Goal: Information Seeking & Learning: Check status

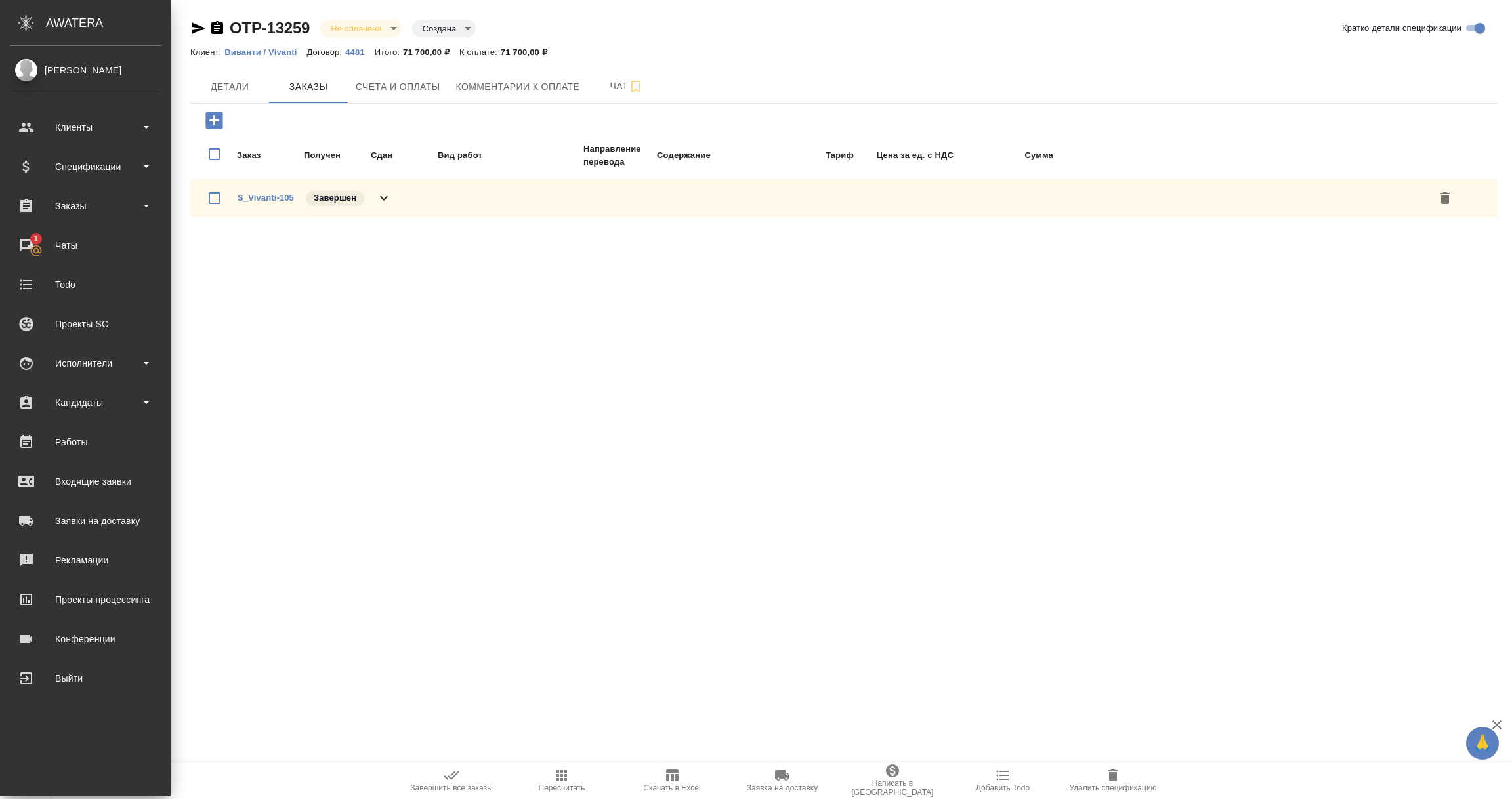
click at [68, 168] on div "Спецификации" at bounding box center [86, 167] width 151 height 20
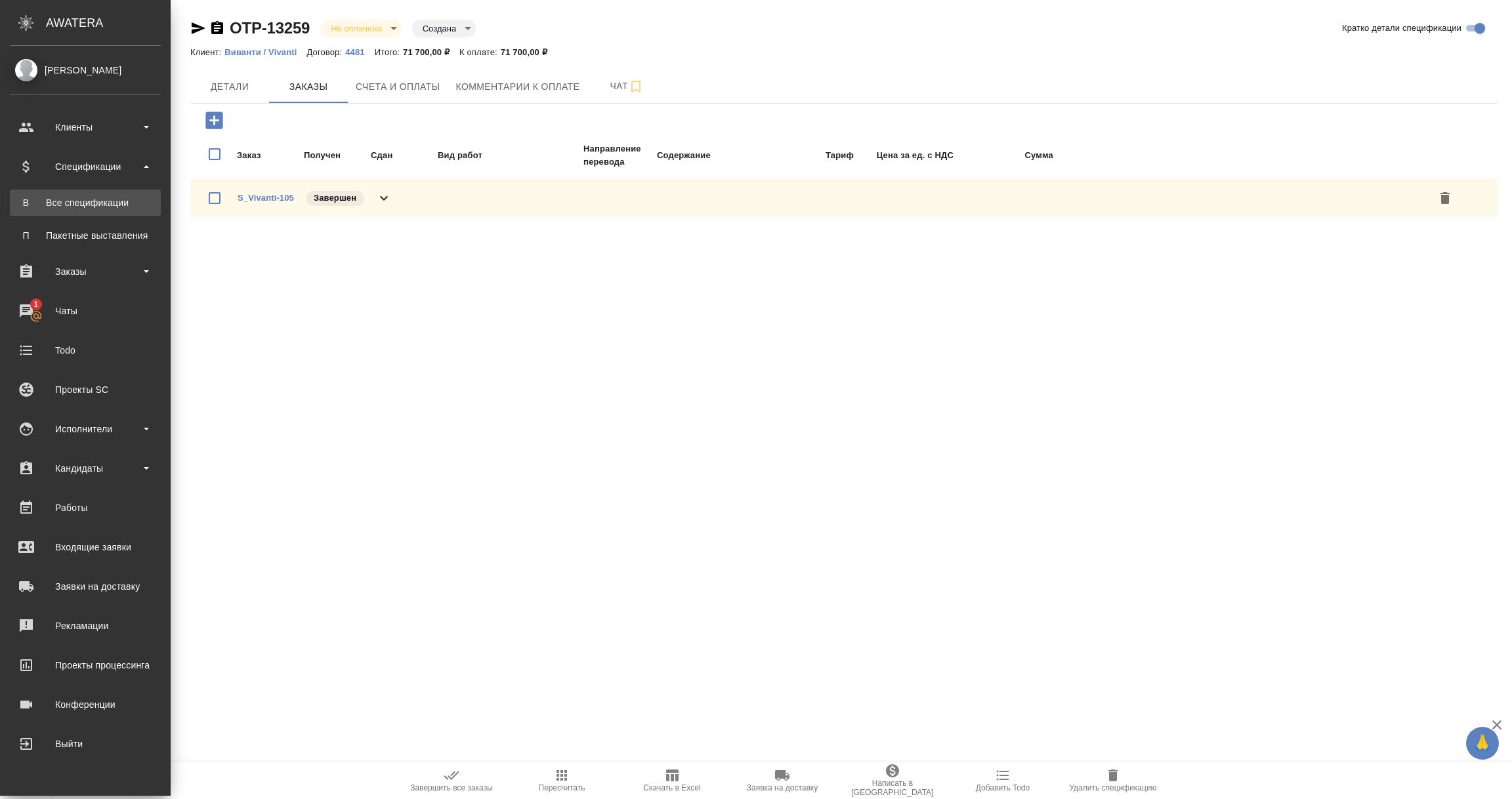
click at [76, 206] on div "Все спецификации" at bounding box center [85, 202] width 138 height 13
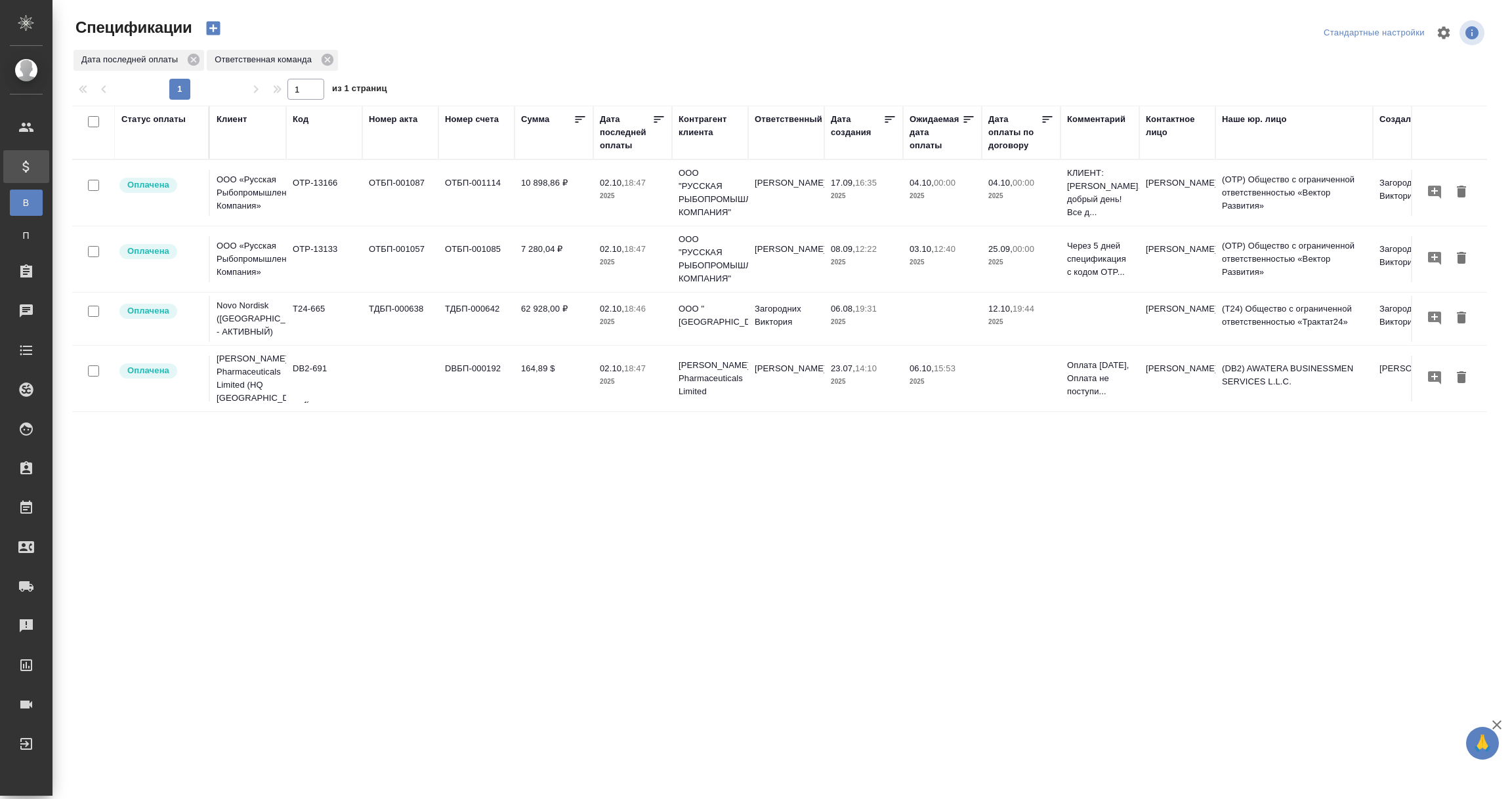
click at [296, 119] on div "Код" at bounding box center [300, 119] width 15 height 13
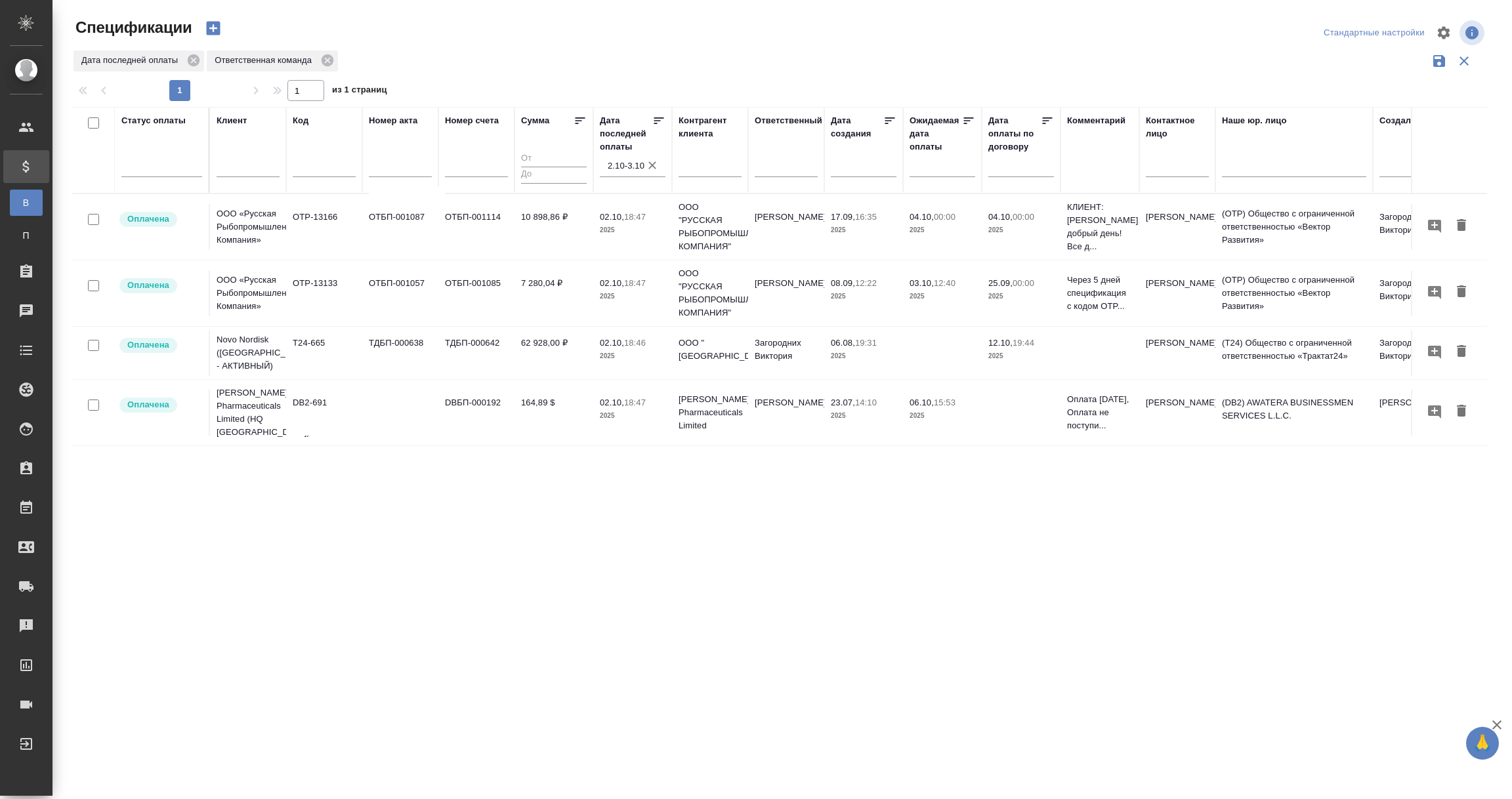
click at [313, 174] on input "text" at bounding box center [324, 168] width 63 height 16
paste input "TUP-15617"
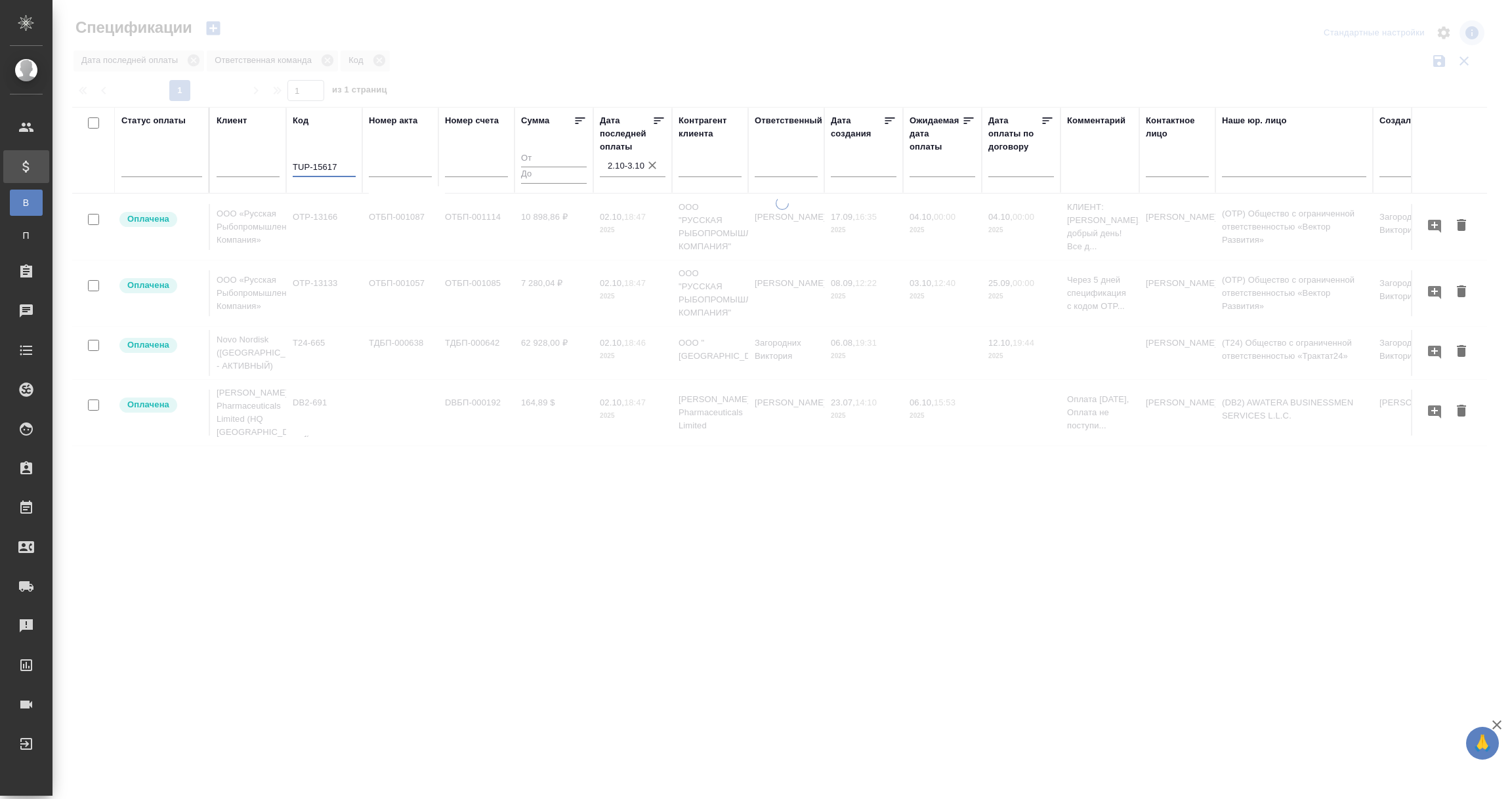
type input "TUP-15617"
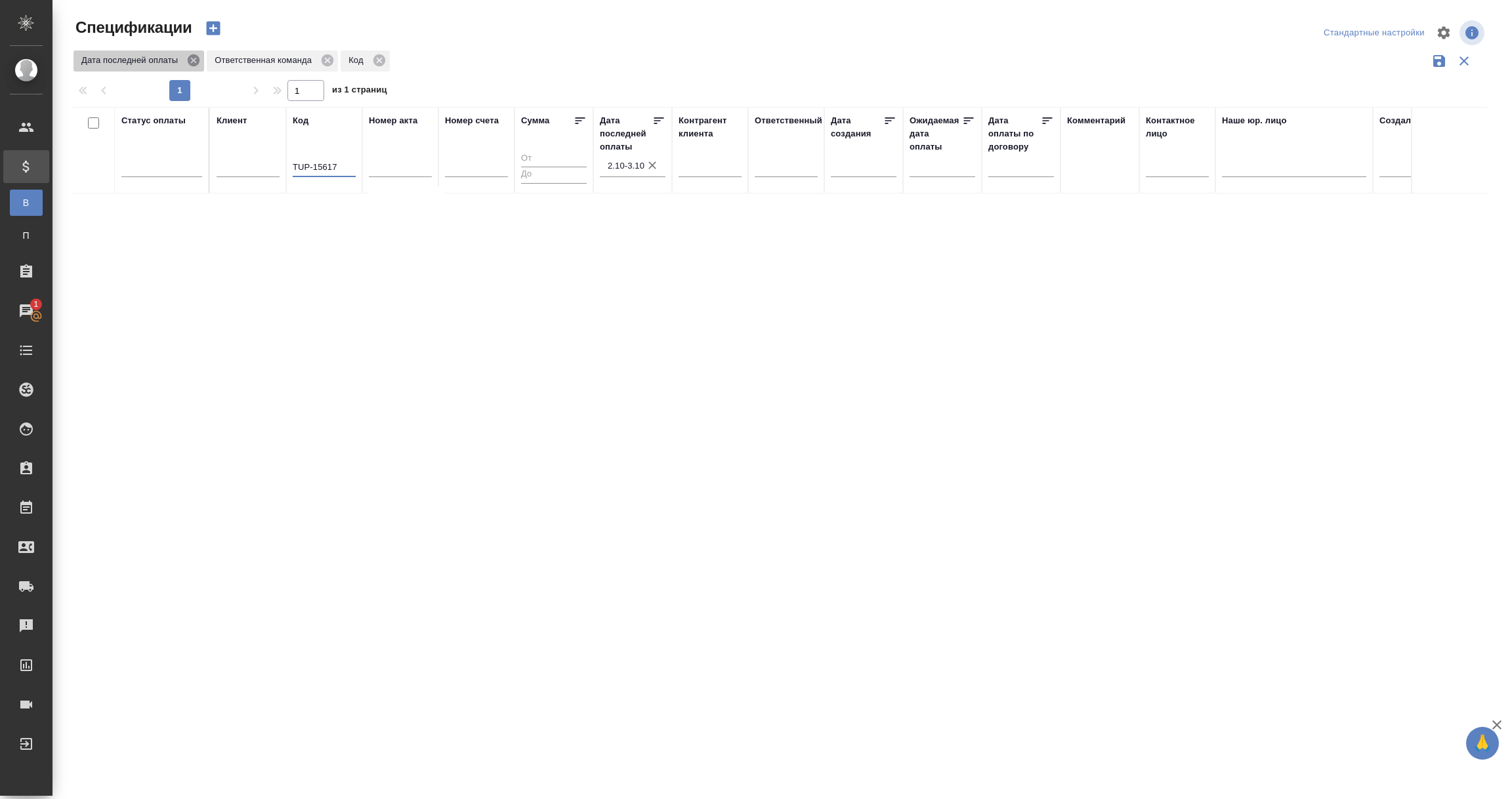
click at [196, 56] on icon at bounding box center [193, 60] width 12 height 12
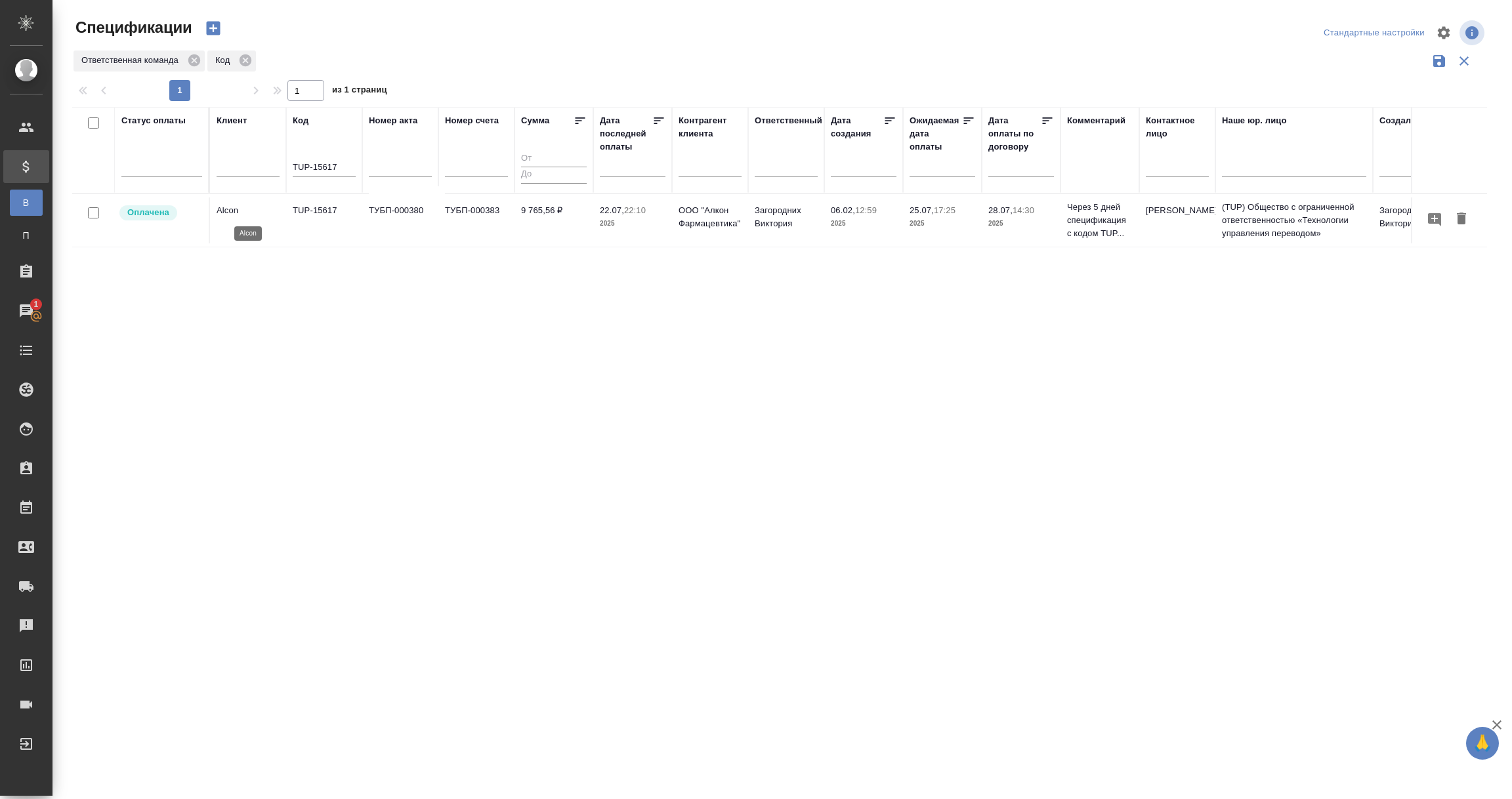
click at [230, 215] on p "Alcon" at bounding box center [249, 210] width 63 height 13
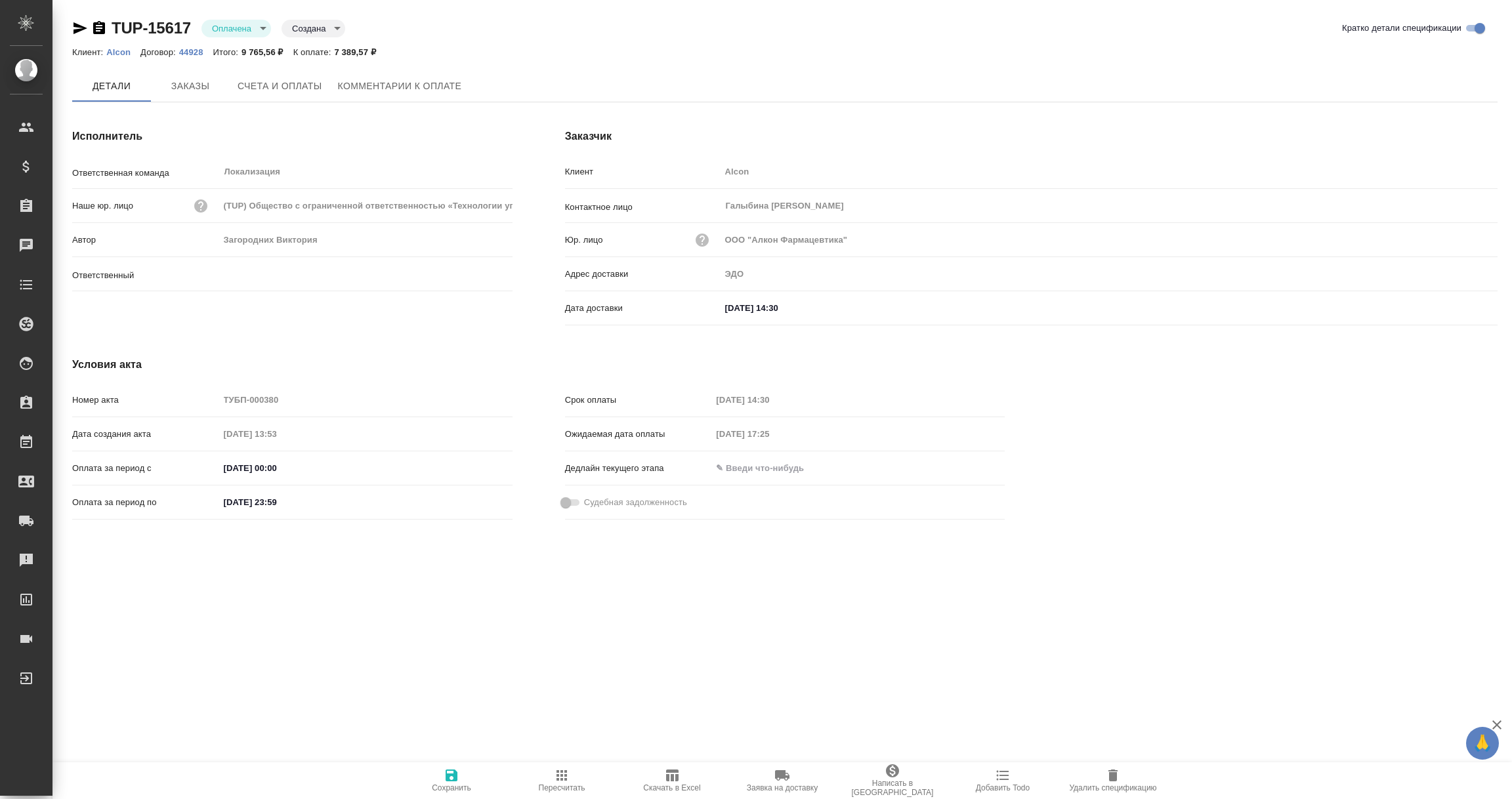
type input "Загородних Виктория"
click at [282, 85] on span "Счета и оплаты" at bounding box center [280, 86] width 85 height 16
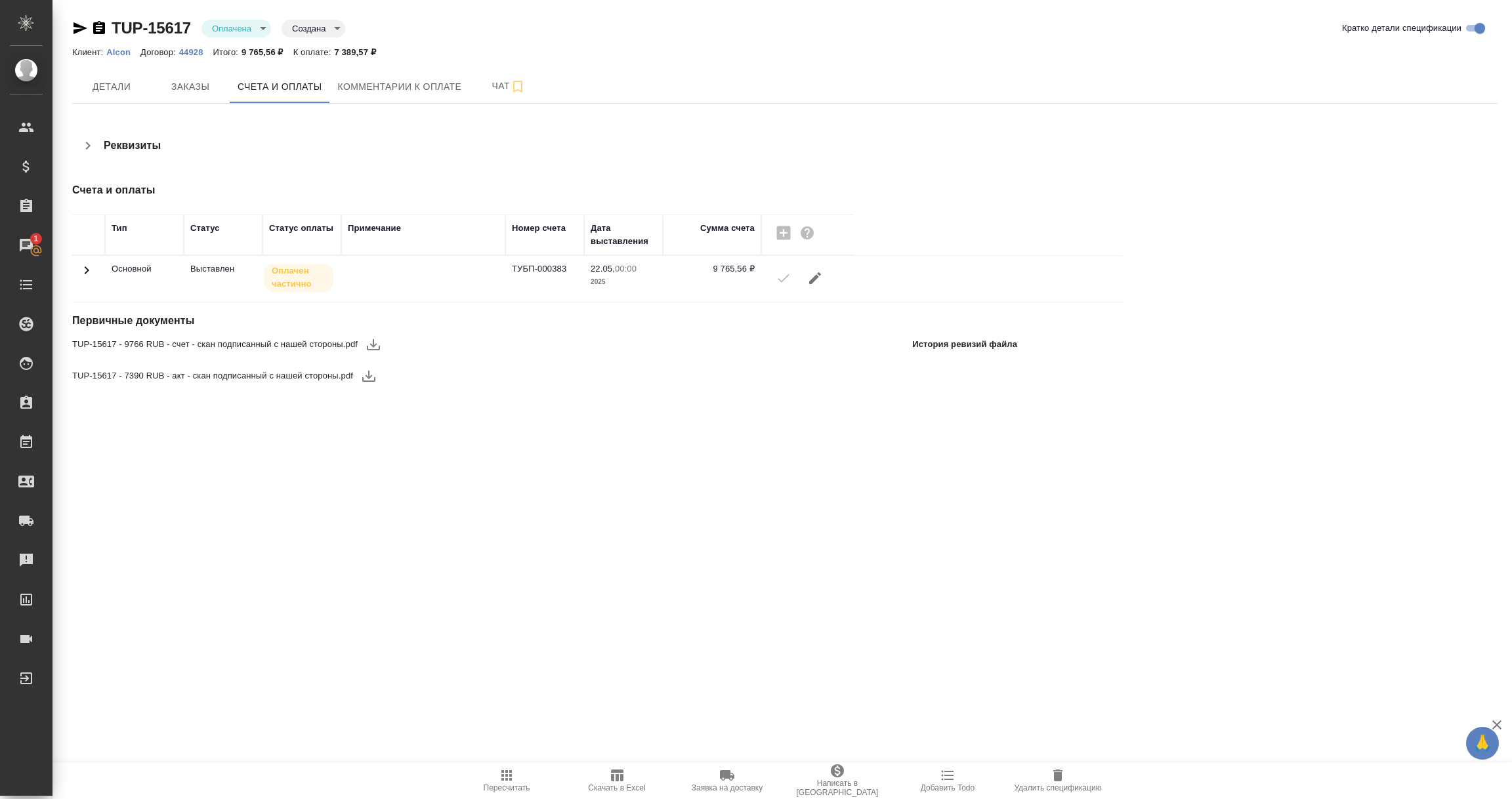
click at [88, 271] on icon at bounding box center [87, 270] width 5 height 8
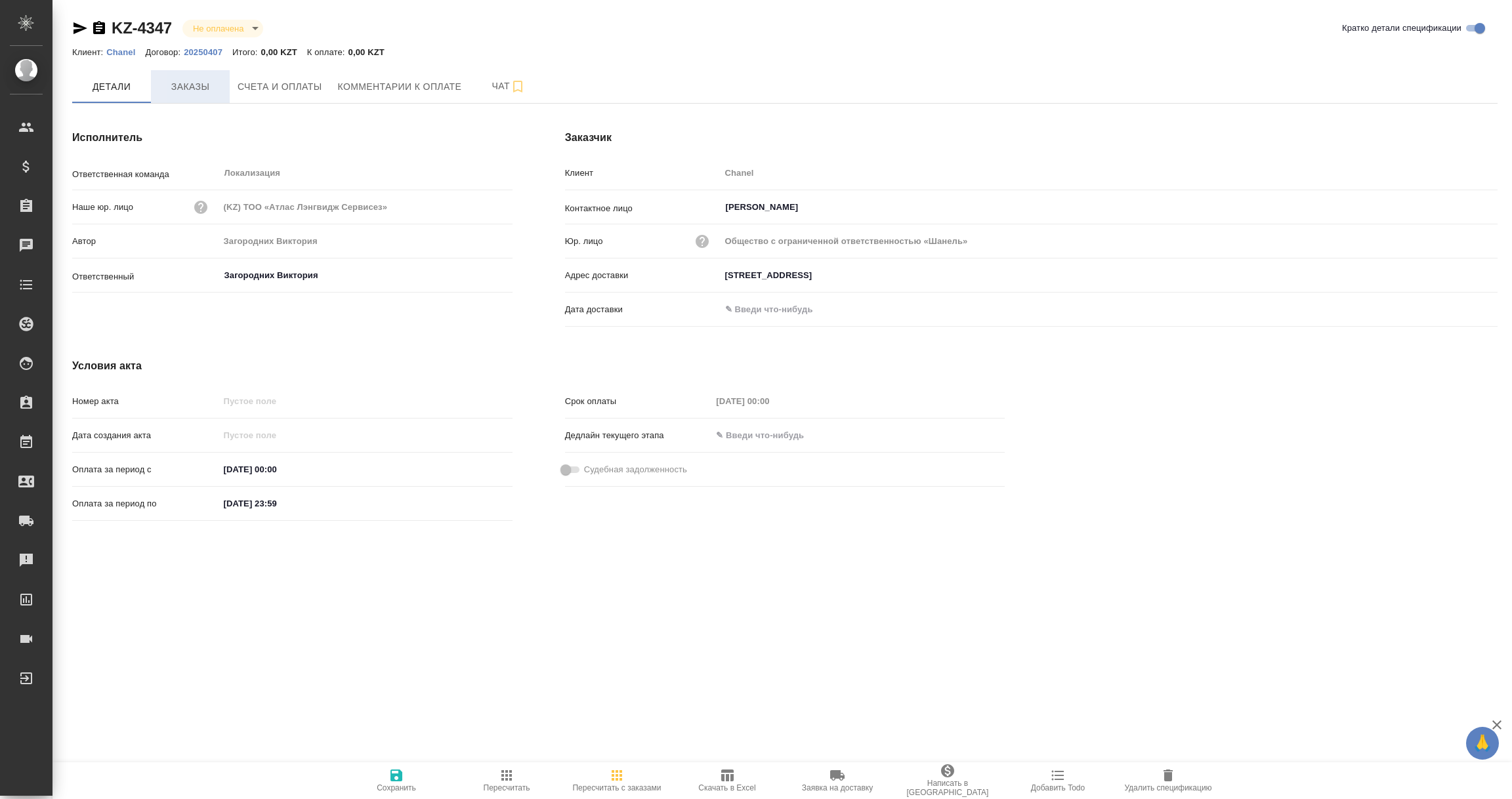
click at [186, 87] on span "Заказы" at bounding box center [191, 86] width 63 height 16
click at [119, 50] on p "Chanel" at bounding box center [126, 52] width 39 height 10
click at [120, 49] on p "Chanel" at bounding box center [126, 52] width 39 height 10
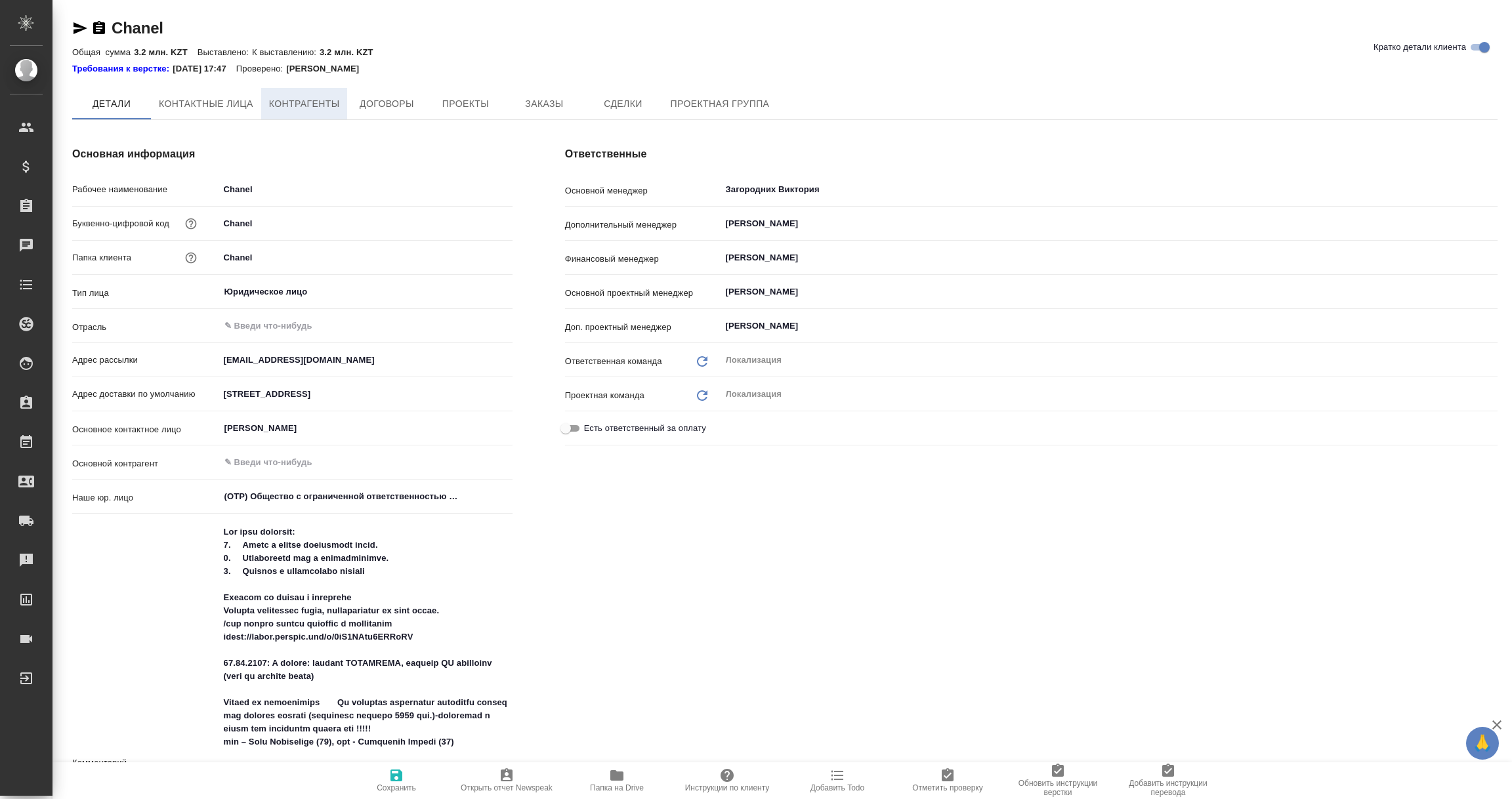
type textarea "x"
click at [292, 102] on span "Контрагенты" at bounding box center [305, 104] width 71 height 16
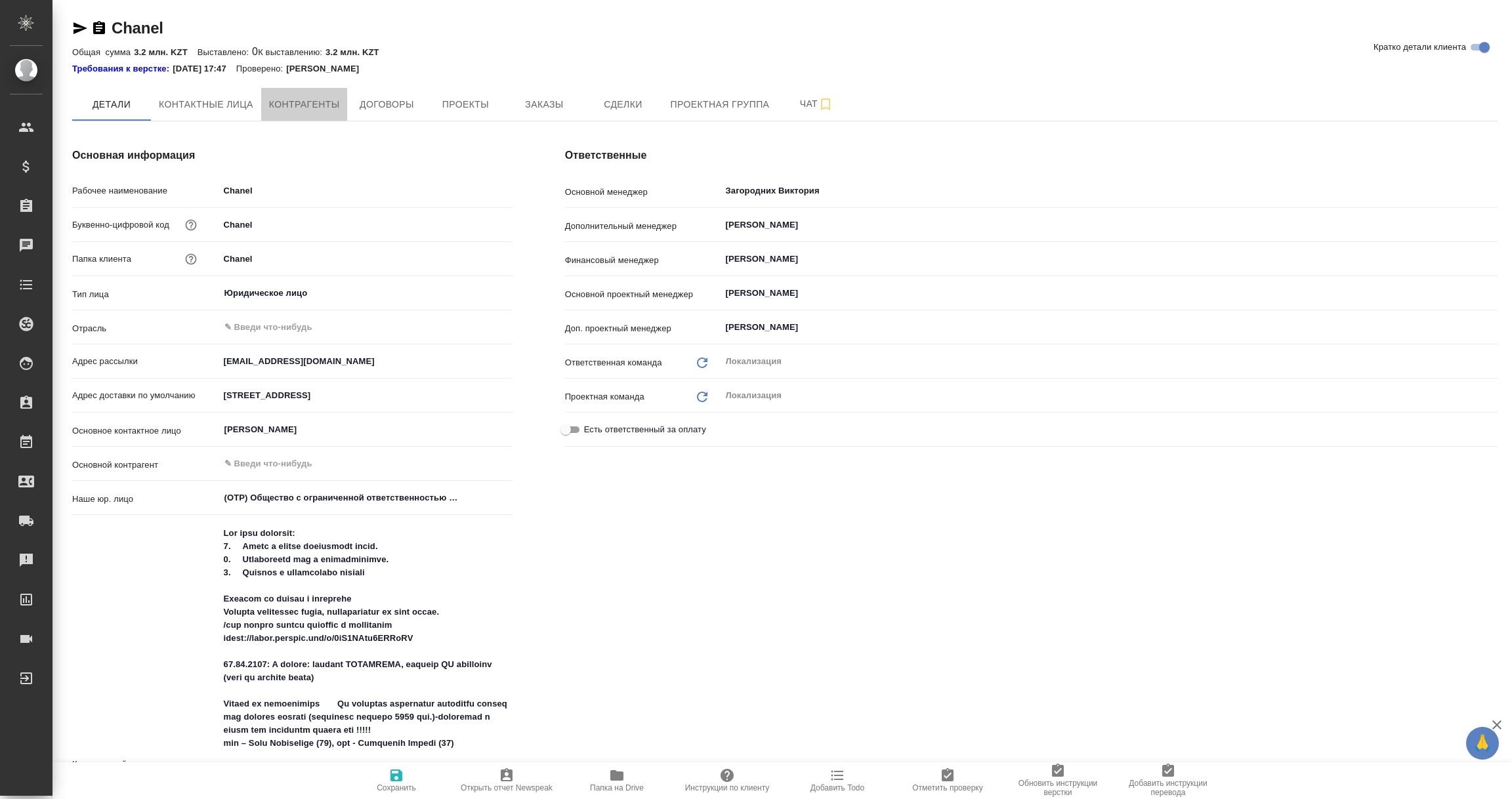
type textarea "x"
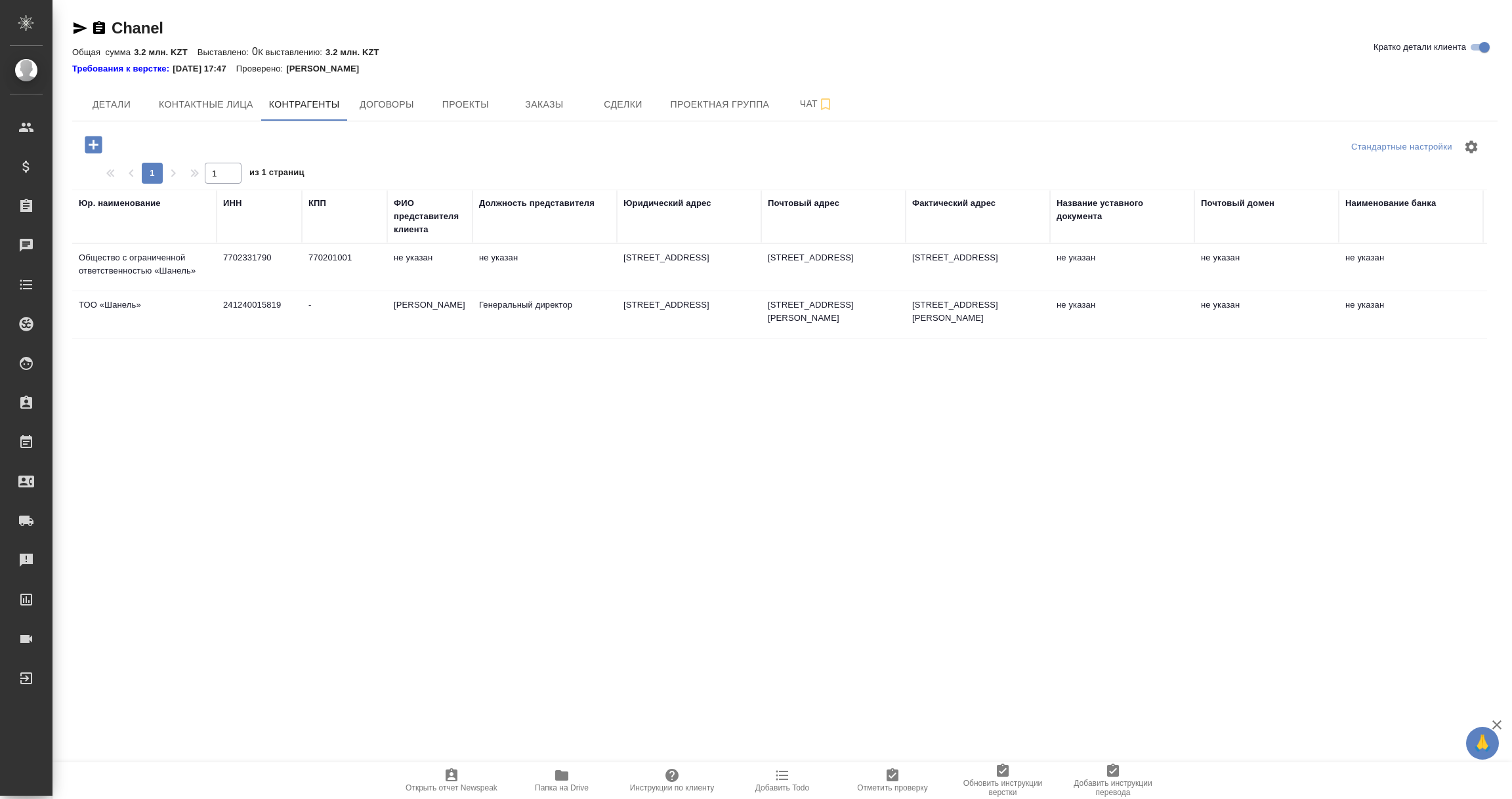
click at [151, 269] on td "Общество с ограниченной ответственностью «Шанель»" at bounding box center [144, 268] width 144 height 46
type textarea "Общество с ограниченной ответственностью «Шанель»"
type input "7702331790"
type input "770201001"
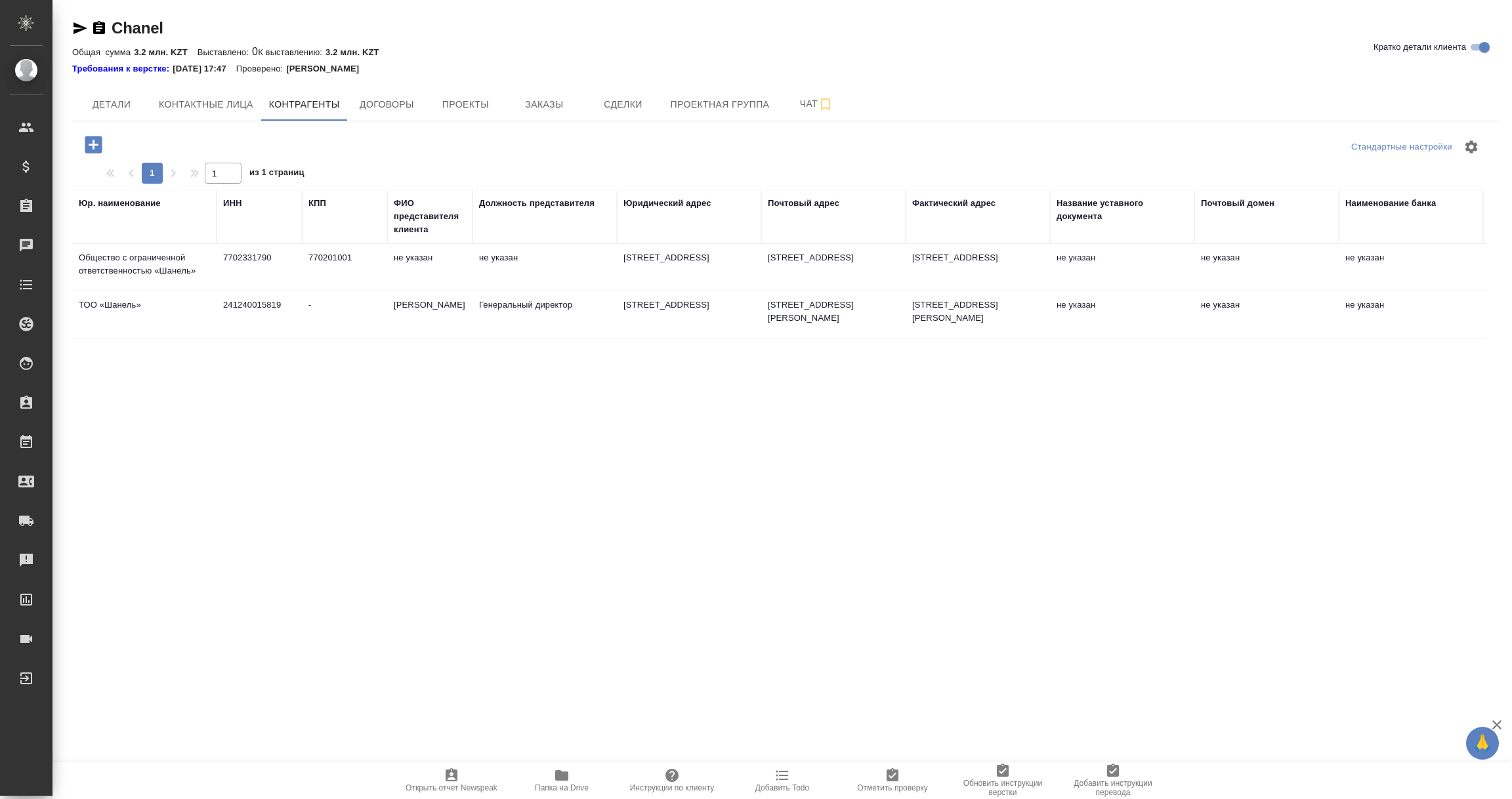
type textarea "[STREET_ADDRESS]"
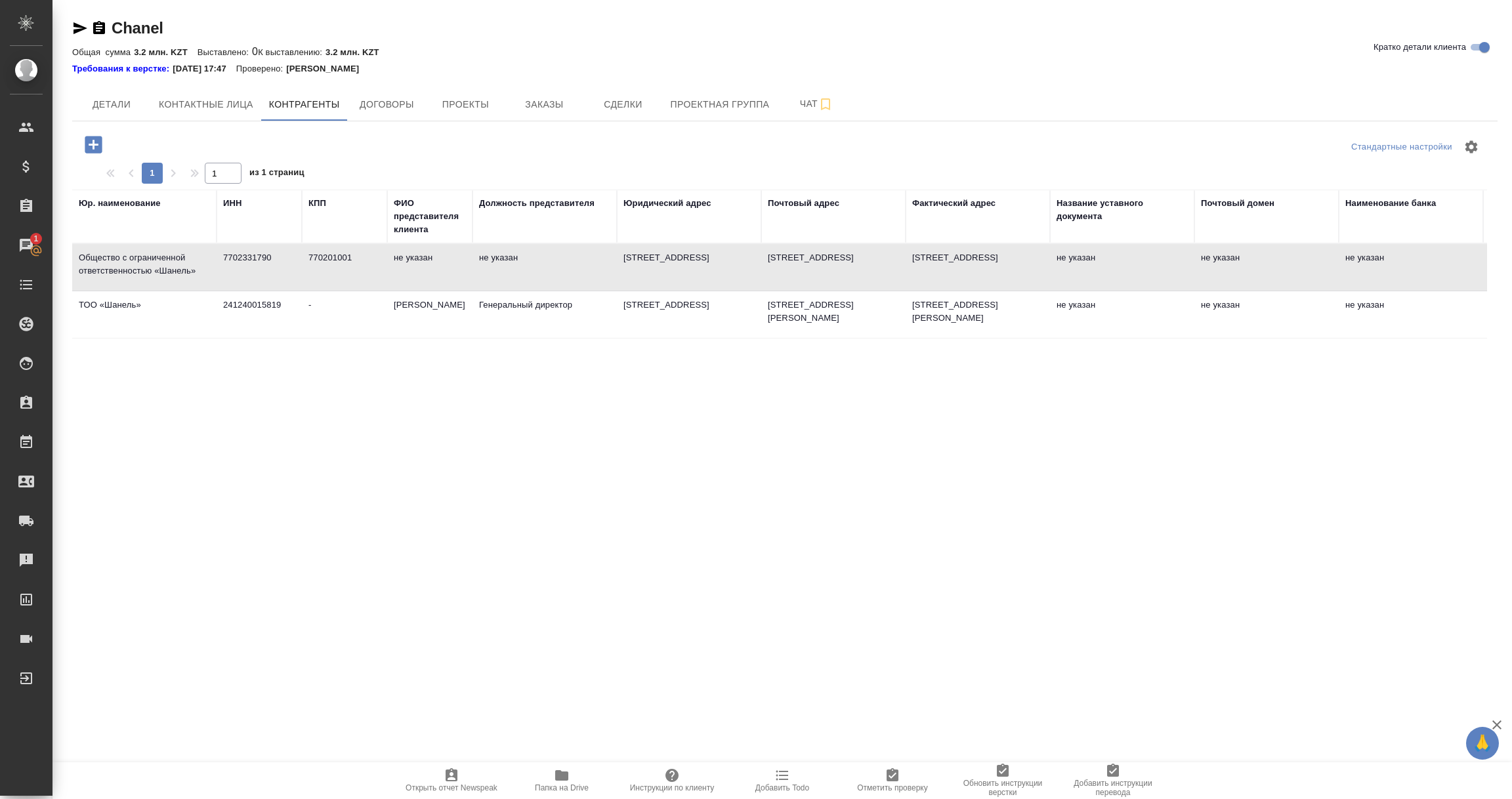
click at [191, 258] on td "Общество с ограниченной ответственностью «Шанель»" at bounding box center [144, 268] width 144 height 46
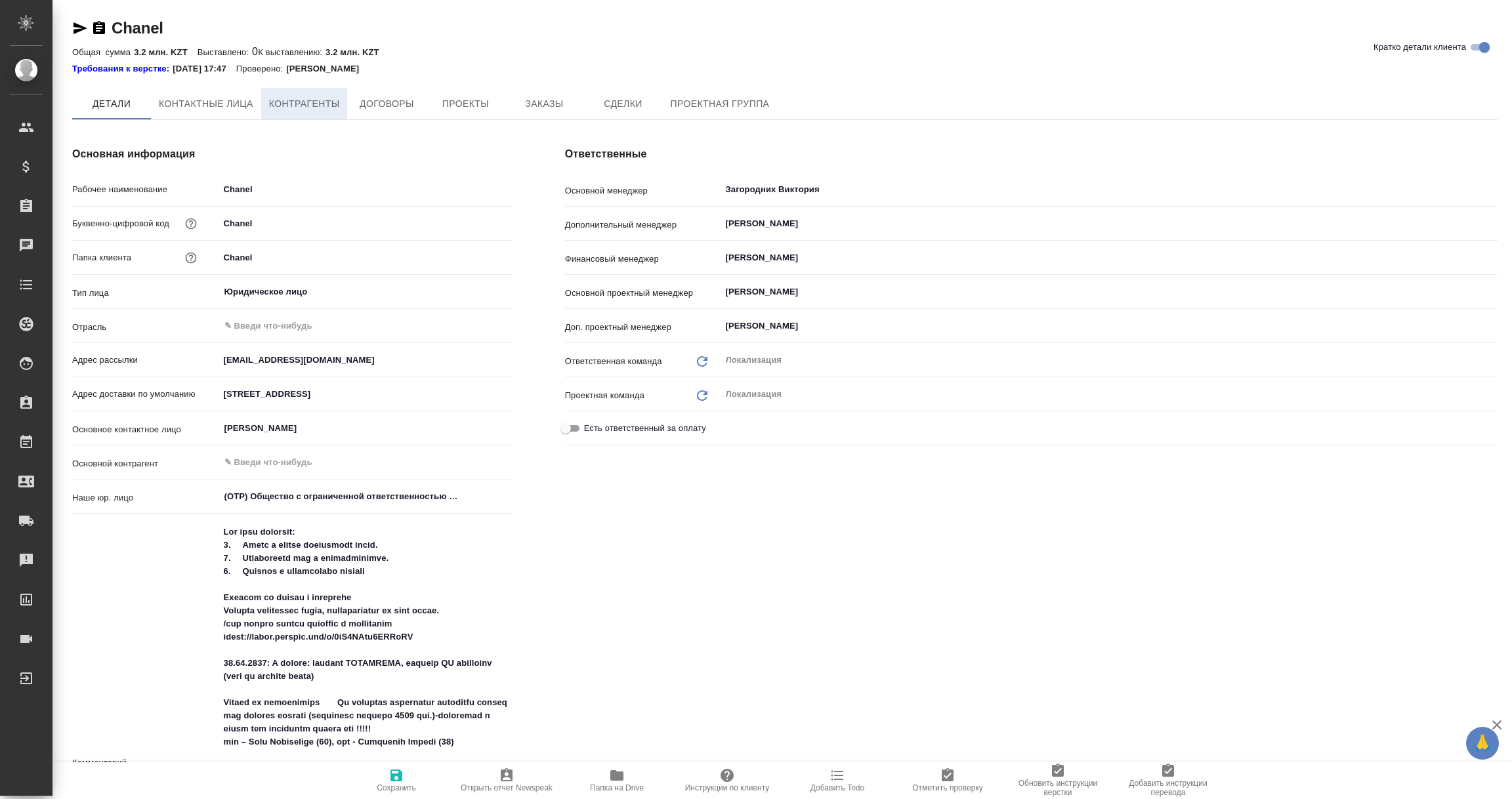
click at [314, 97] on span "Контрагенты" at bounding box center [305, 103] width 71 height 16
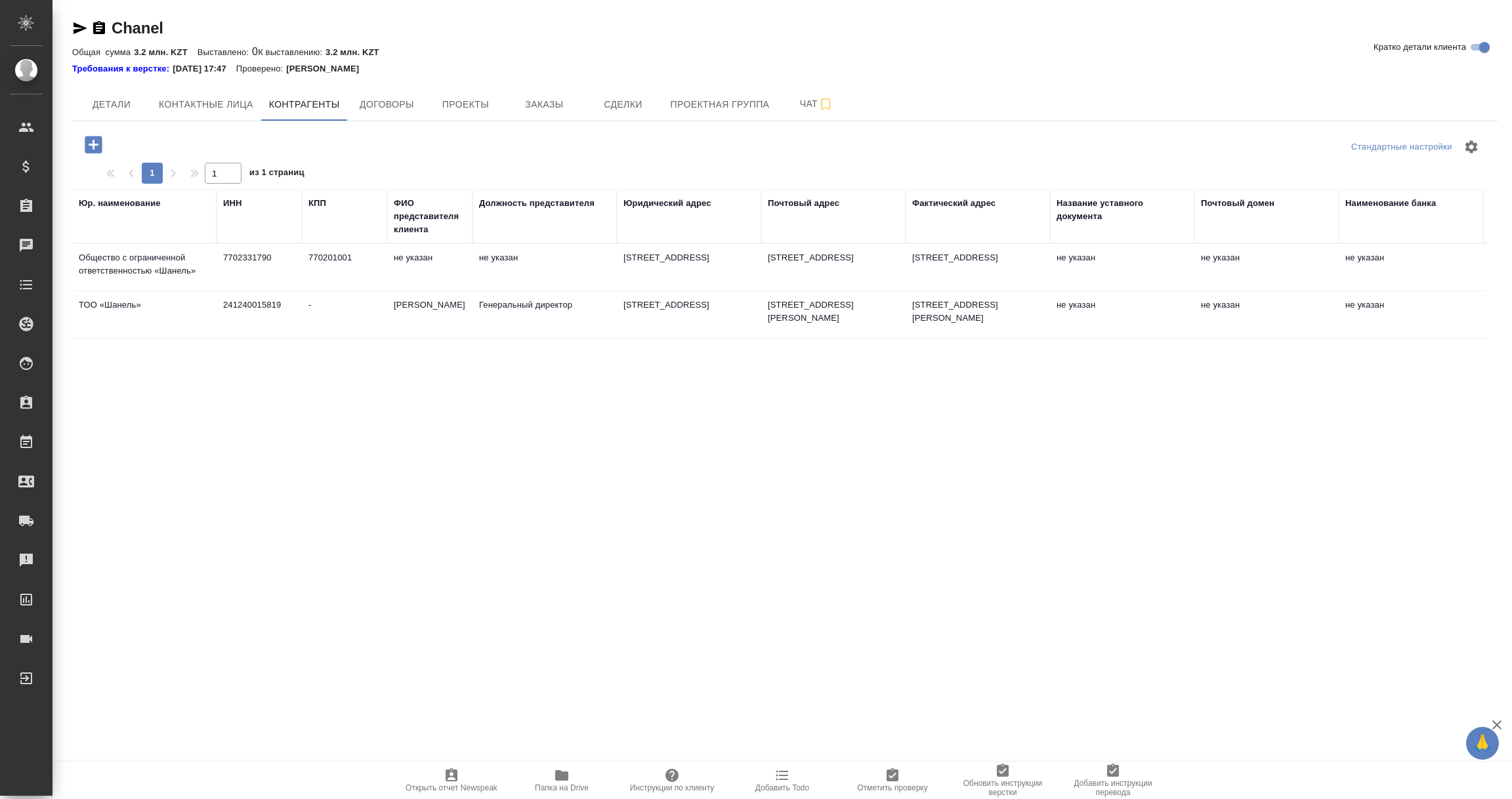
click at [144, 337] on td "ТОО «Шaнель»" at bounding box center [144, 315] width 144 height 46
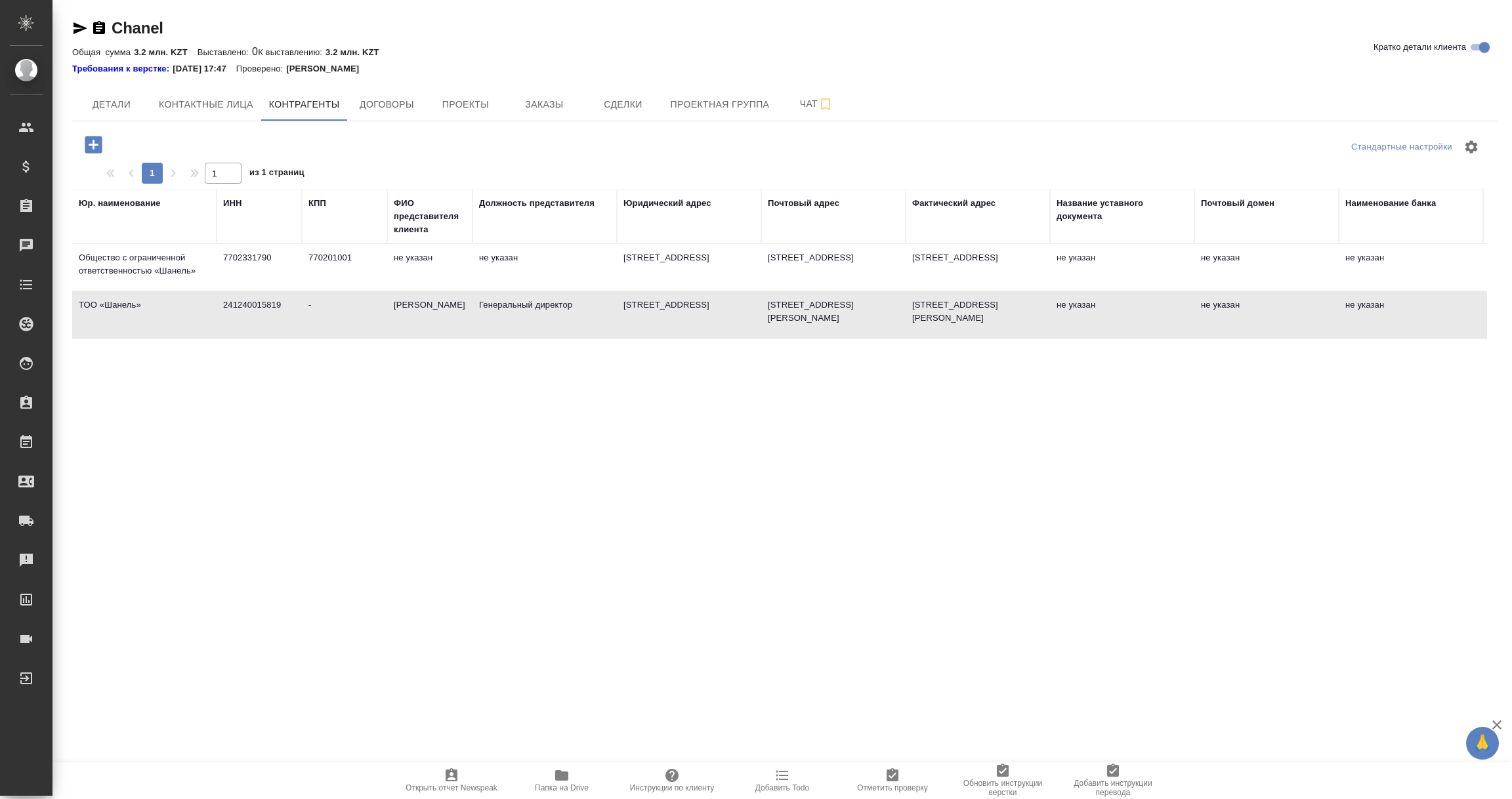
click at [144, 337] on td "ТОО «Шaнель»" at bounding box center [144, 315] width 144 height 46
type textarea "ТОО «Шaнель»"
type input "241240015819"
type input "-"
type input "[PERSON_NAME]"
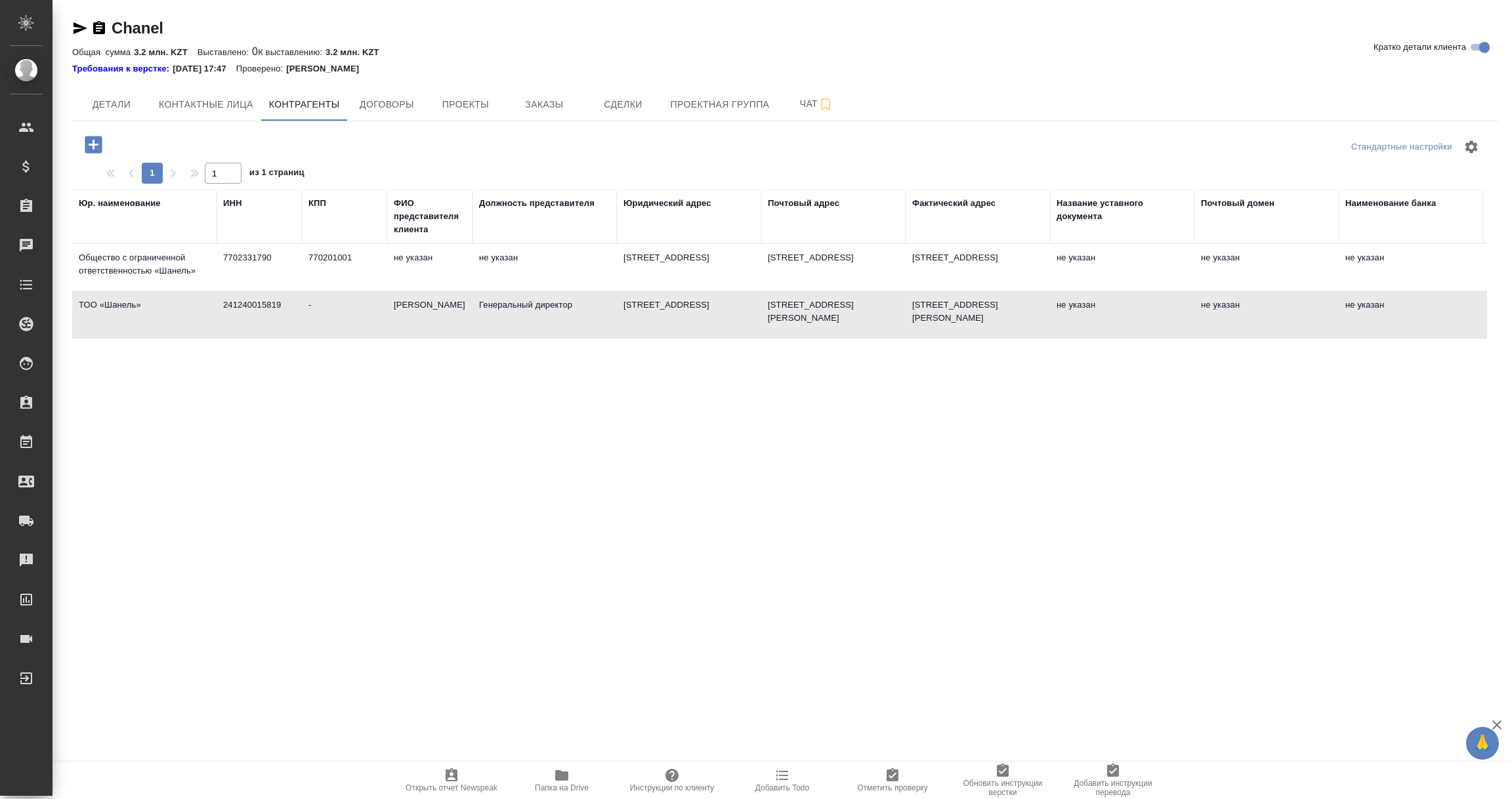
type input "Генеральный директор"
type textarea "[STREET_ADDRESS]"
type textarea "[STREET_ADDRESS][PERSON_NAME]"
click at [396, 107] on span "Договоры" at bounding box center [387, 104] width 63 height 16
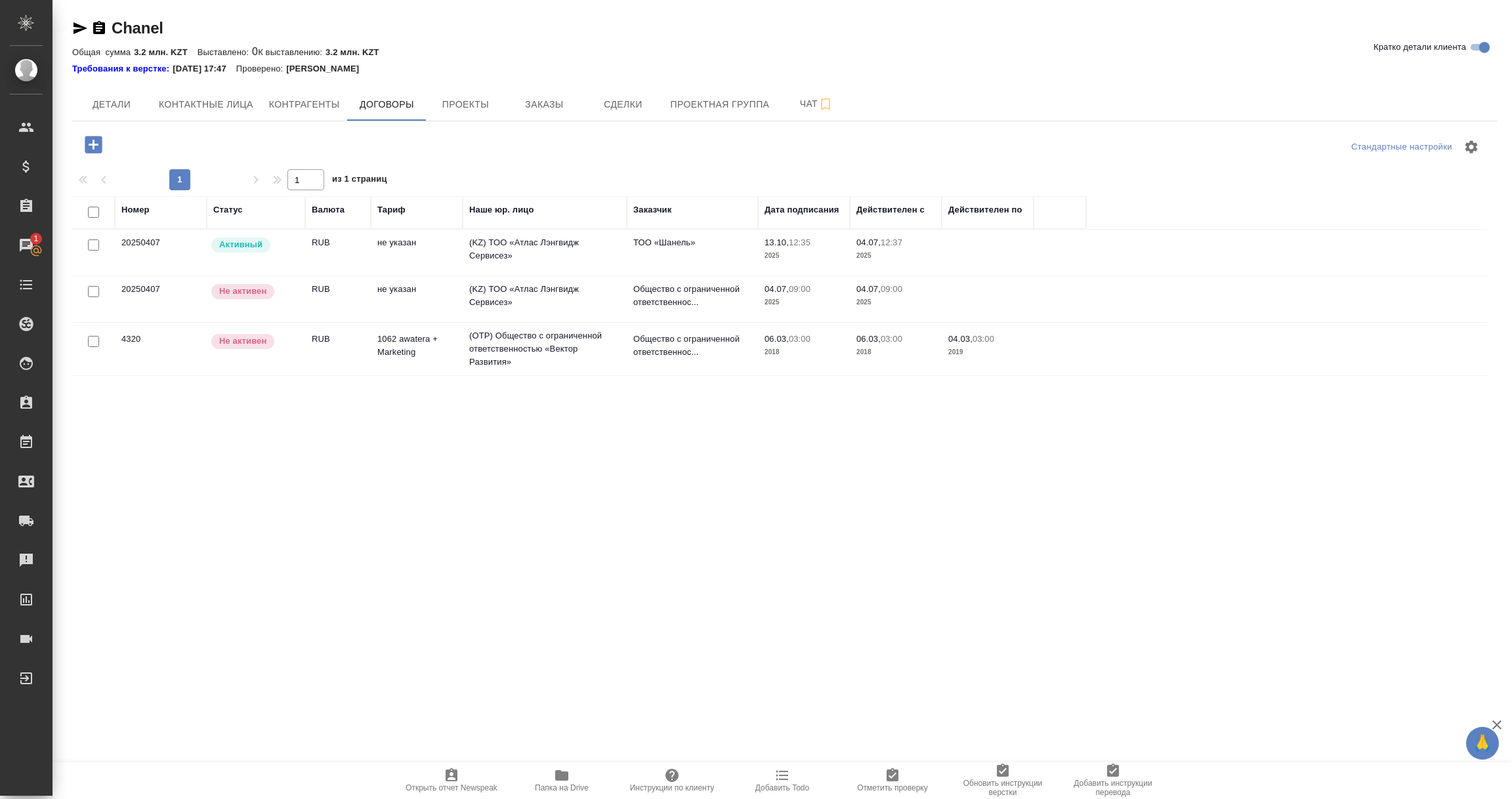
click at [516, 258] on td "(KZ) ТОО «Атлас Лэнгвидж Сервисез»" at bounding box center [544, 253] width 164 height 46
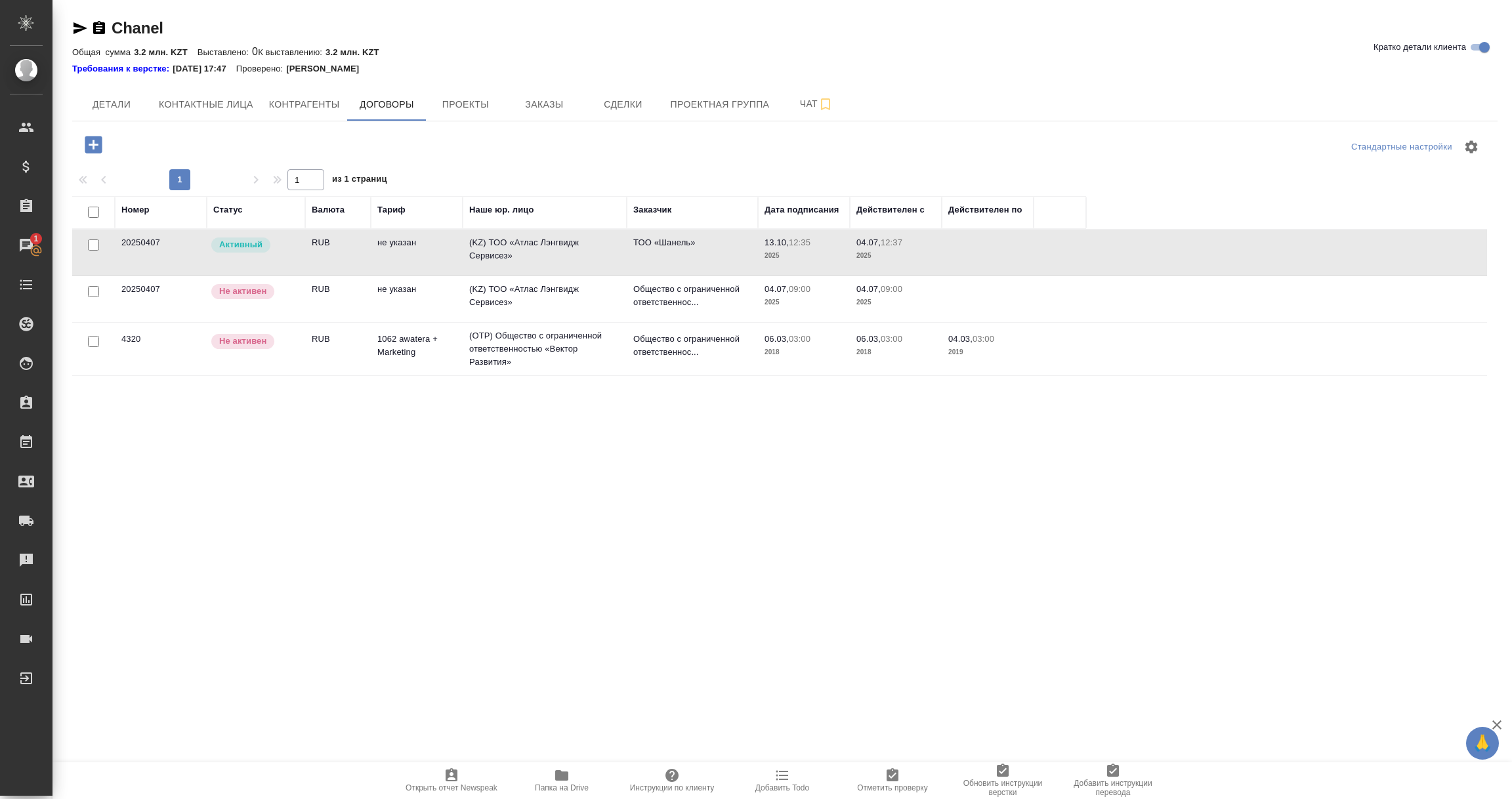
click at [516, 258] on td "(KZ) ТОО «Атлас Лэнгвидж Сервисез»" at bounding box center [544, 253] width 164 height 46
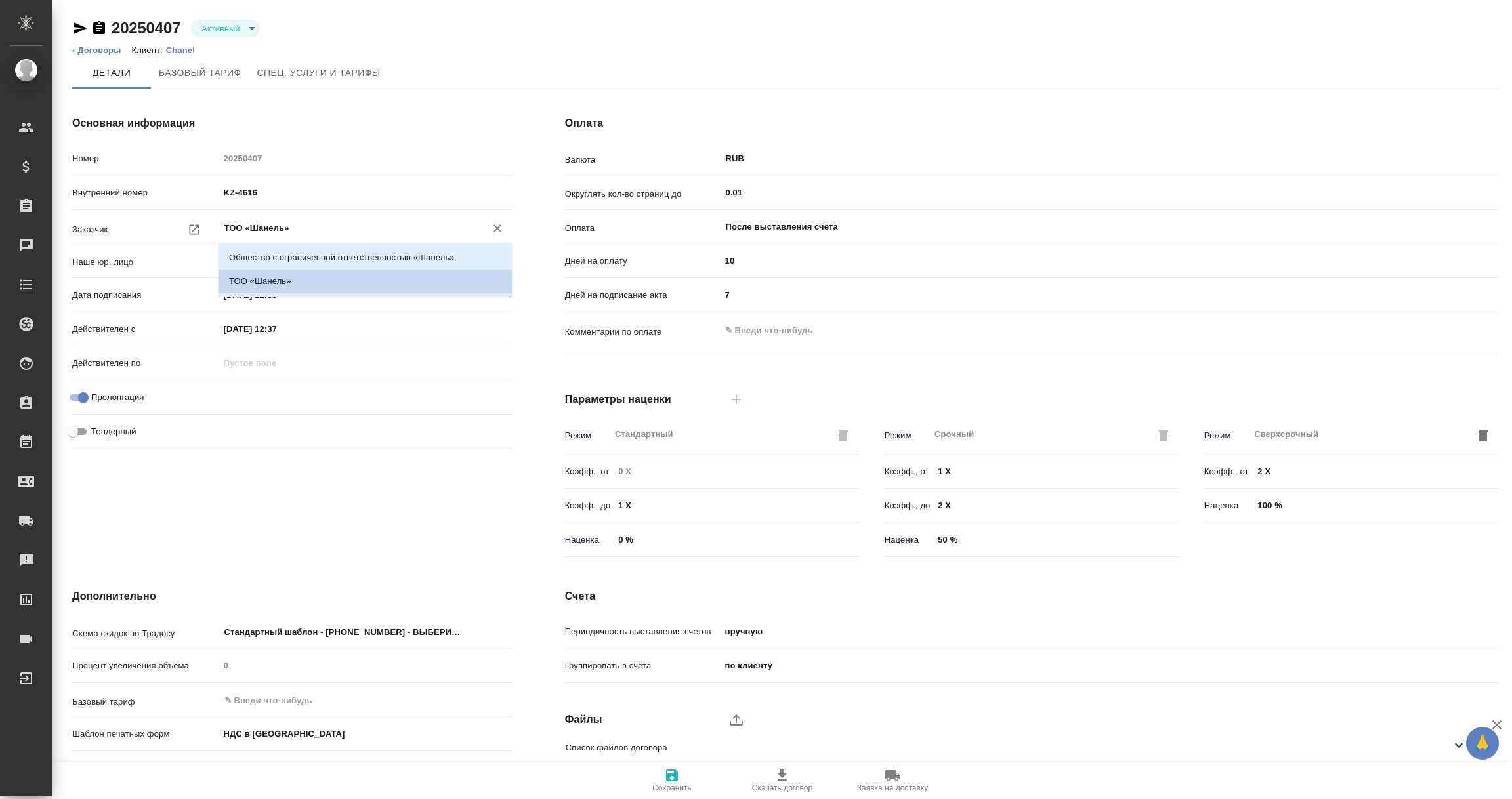
drag, startPoint x: 306, startPoint y: 230, endPoint x: 222, endPoint y: 225, distance: 84.1
click at [223, 225] on input "ТОО «Шaнель»" at bounding box center [343, 229] width 242 height 15
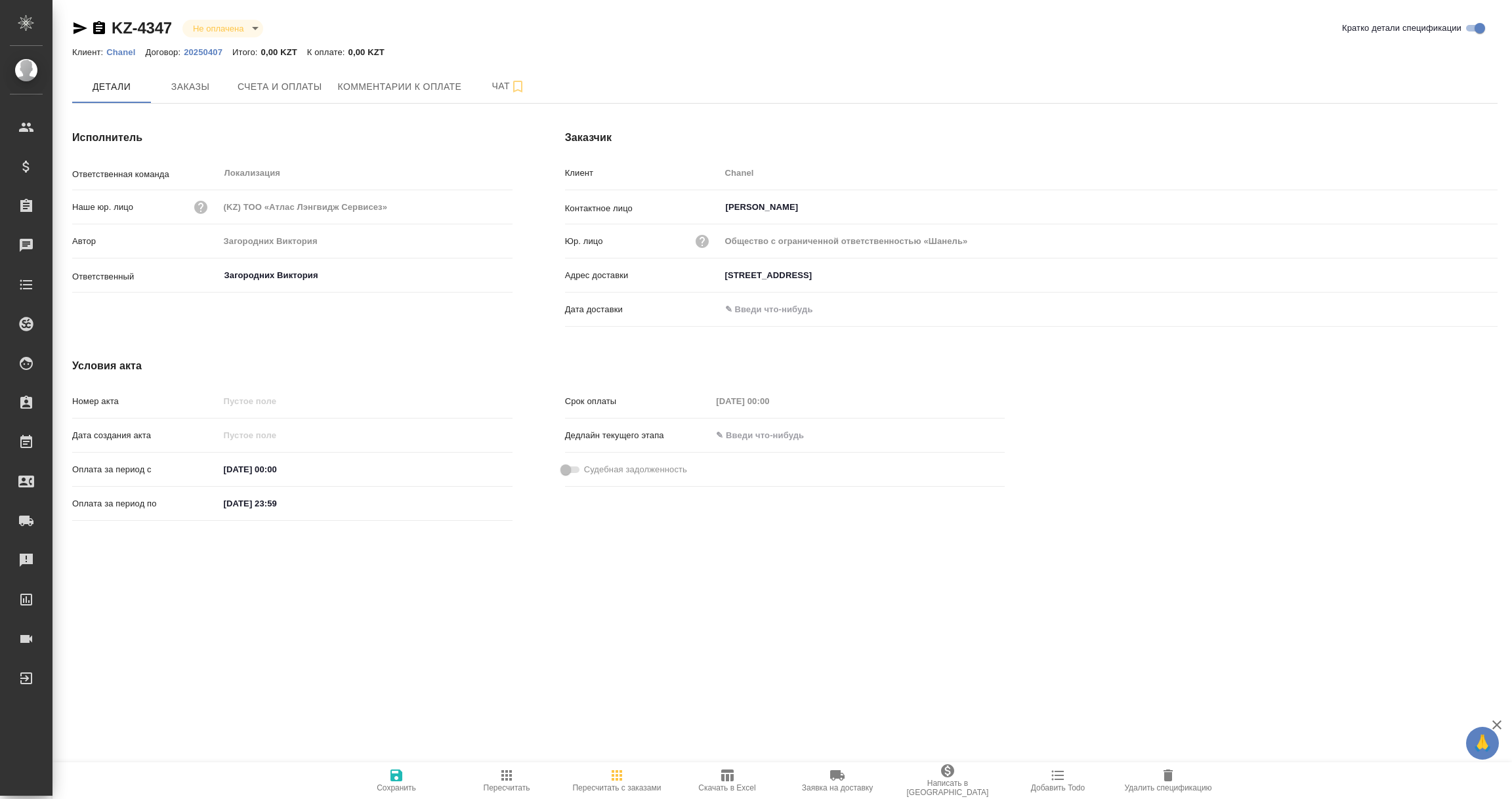
click at [194, 53] on p "20250407" at bounding box center [208, 52] width 49 height 10
click at [117, 54] on p "Chanel" at bounding box center [126, 52] width 39 height 10
click at [117, 56] on p "Chanel" at bounding box center [126, 52] width 39 height 10
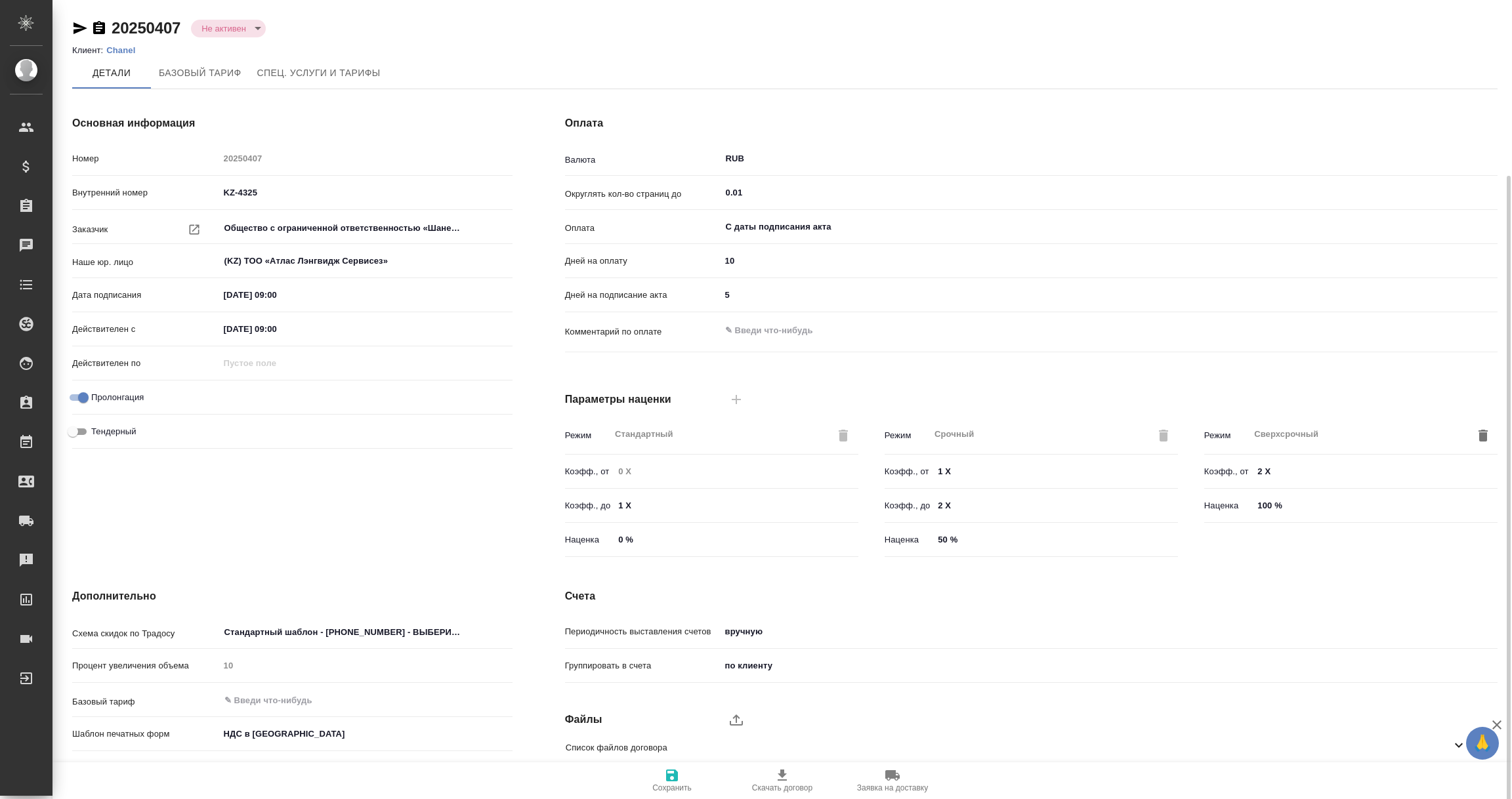
scroll to position [93, 0]
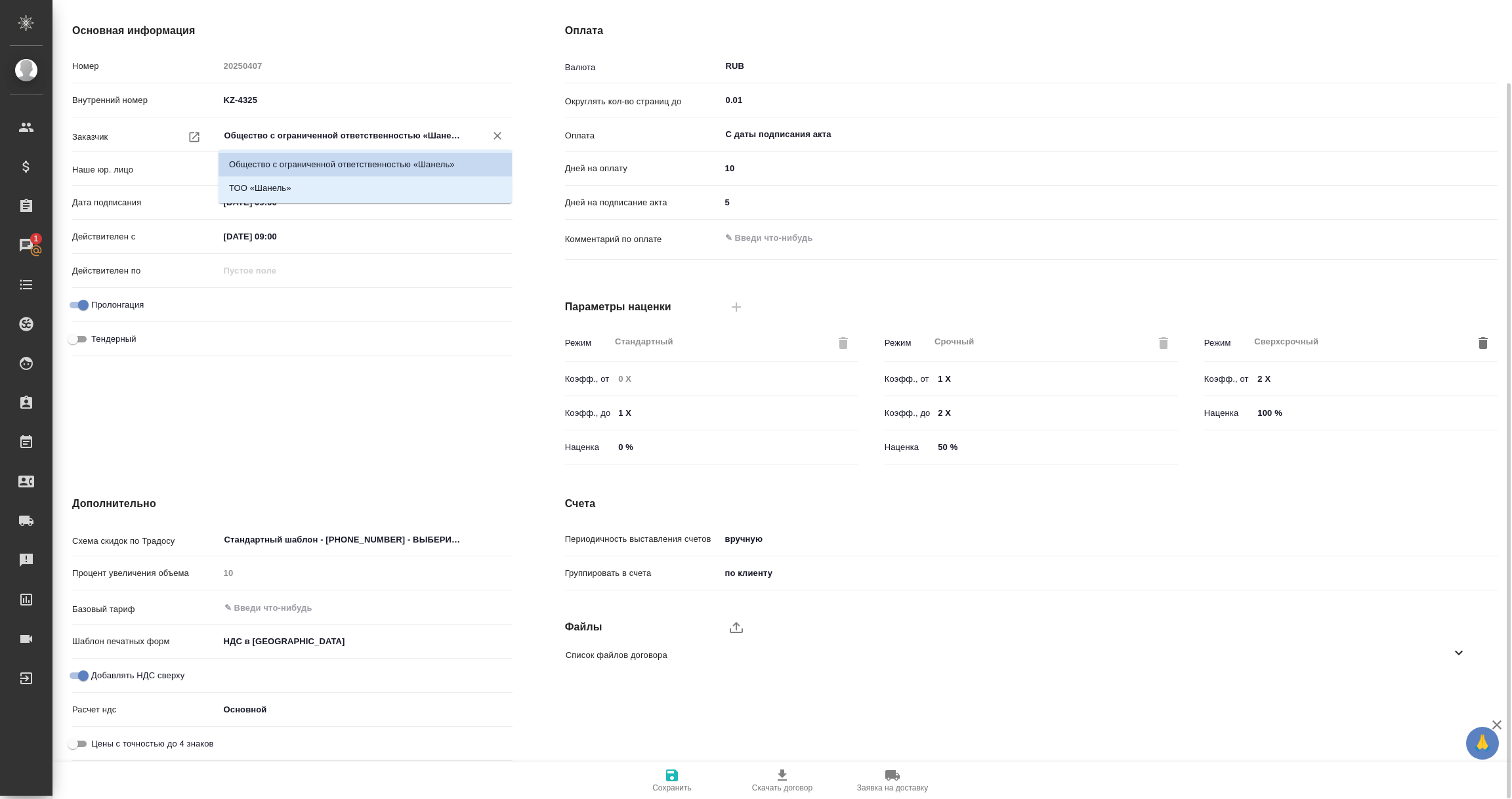
click at [379, 137] on input "Общество с ограниченной ответственностью «Шанель»" at bounding box center [343, 136] width 242 height 15
click at [280, 188] on li "ТОО «Шaнель»" at bounding box center [365, 188] width 293 height 24
type input "ТОО «Шaнель»"
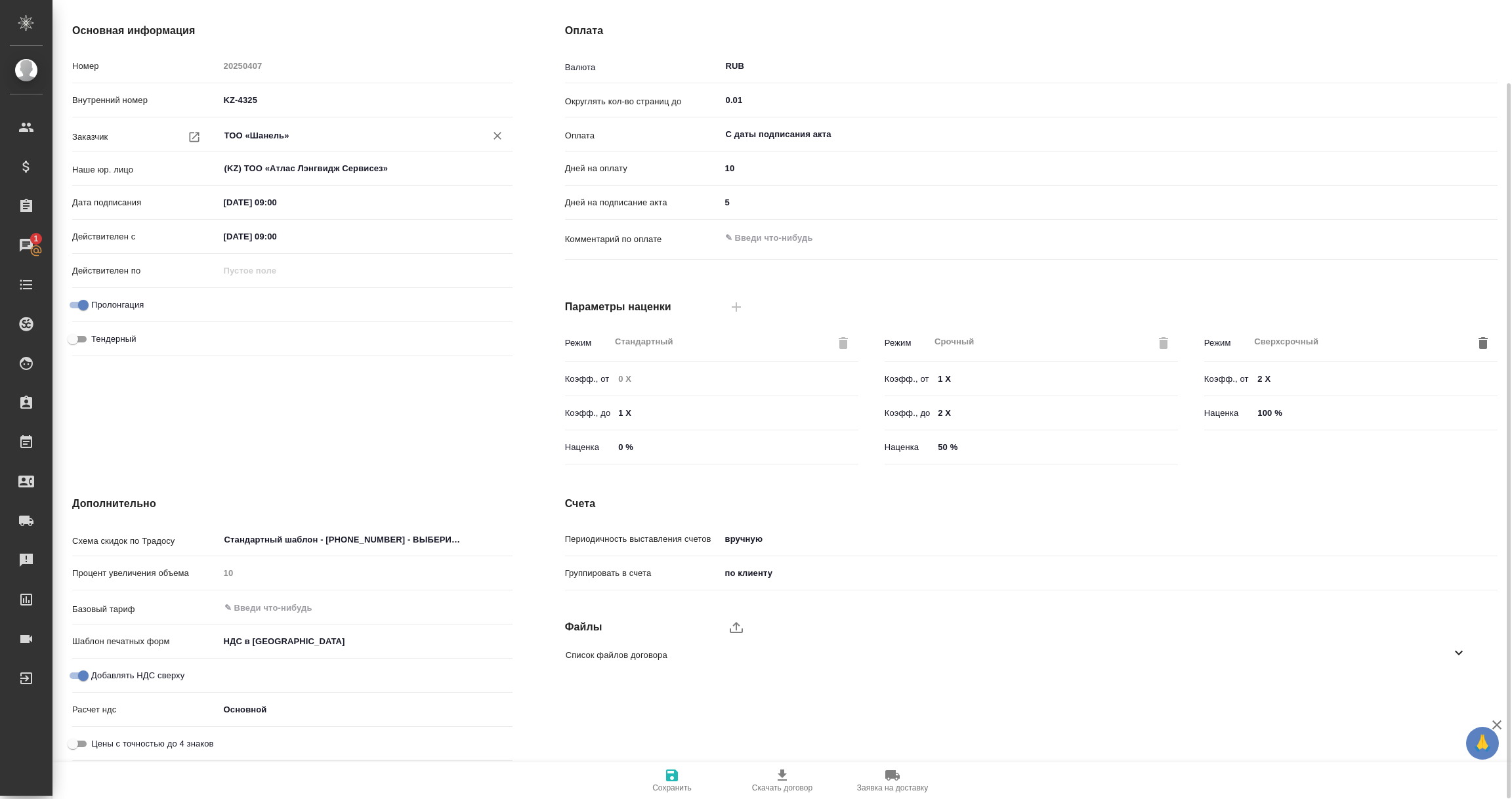
click at [671, 771] on icon "button" at bounding box center [671, 776] width 15 height 15
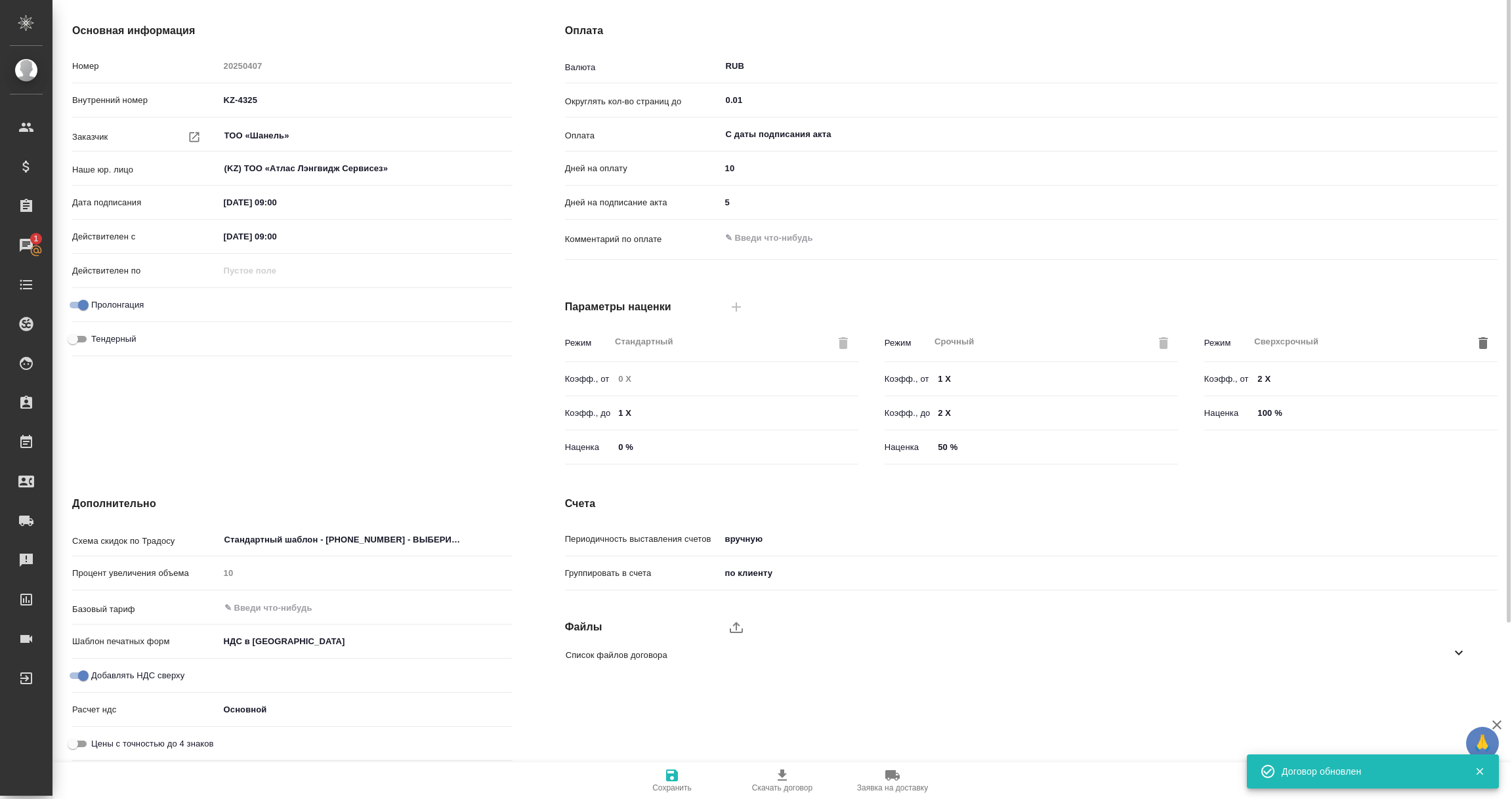
scroll to position [0, 0]
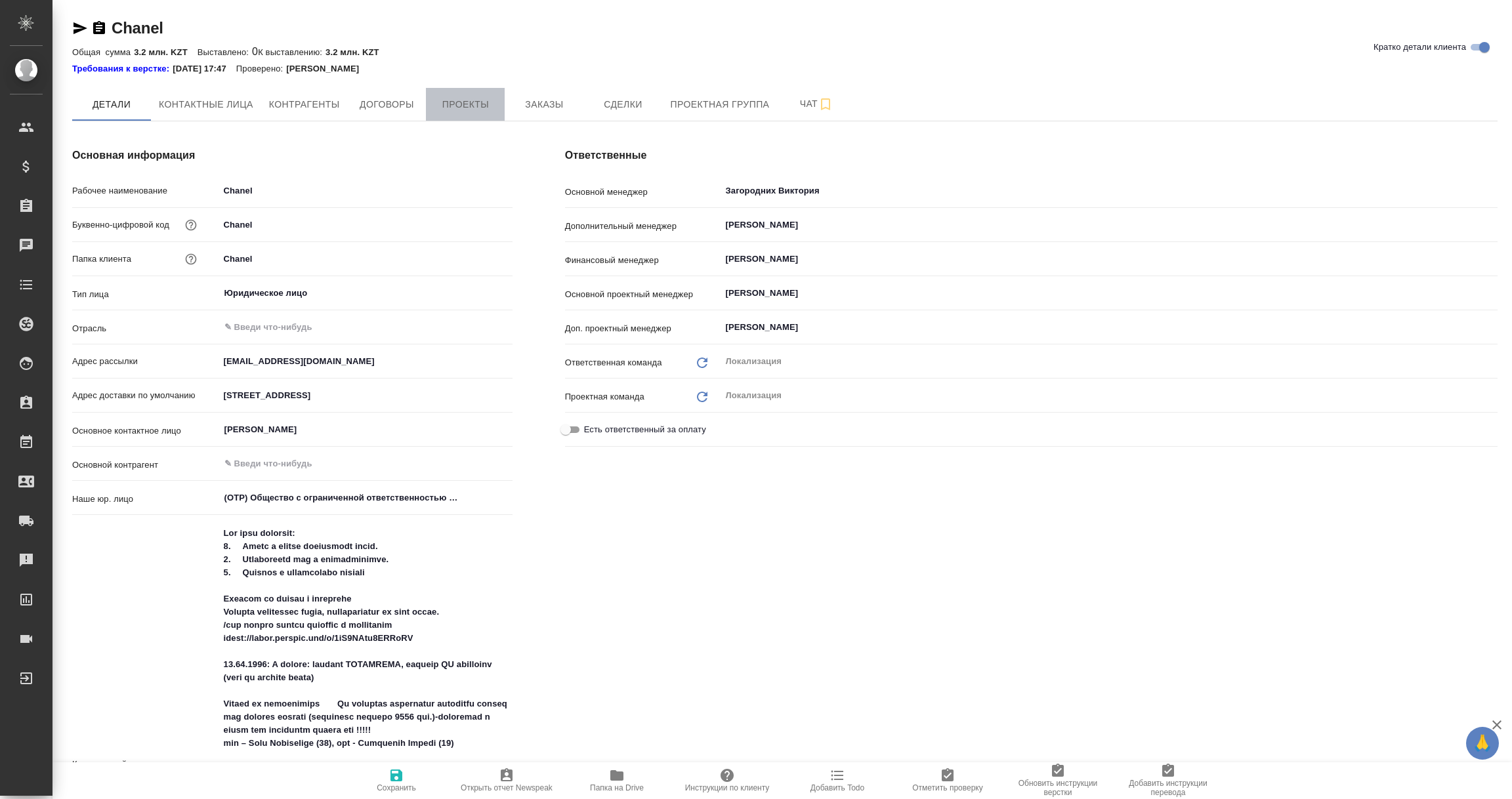
click at [467, 103] on span "Проекты" at bounding box center [465, 104] width 63 height 16
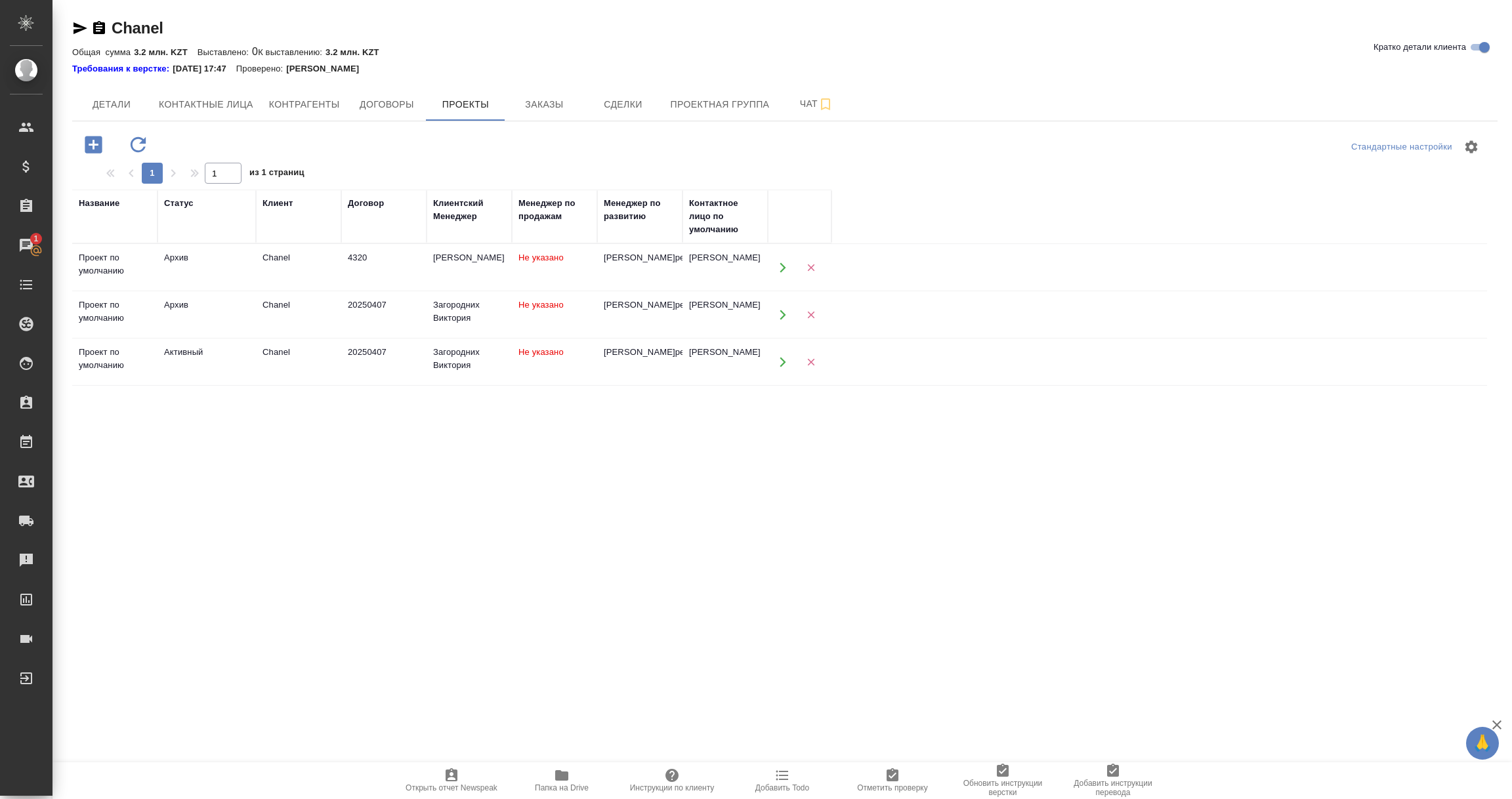
click at [190, 385] on td "Активный" at bounding box center [207, 363] width 99 height 46
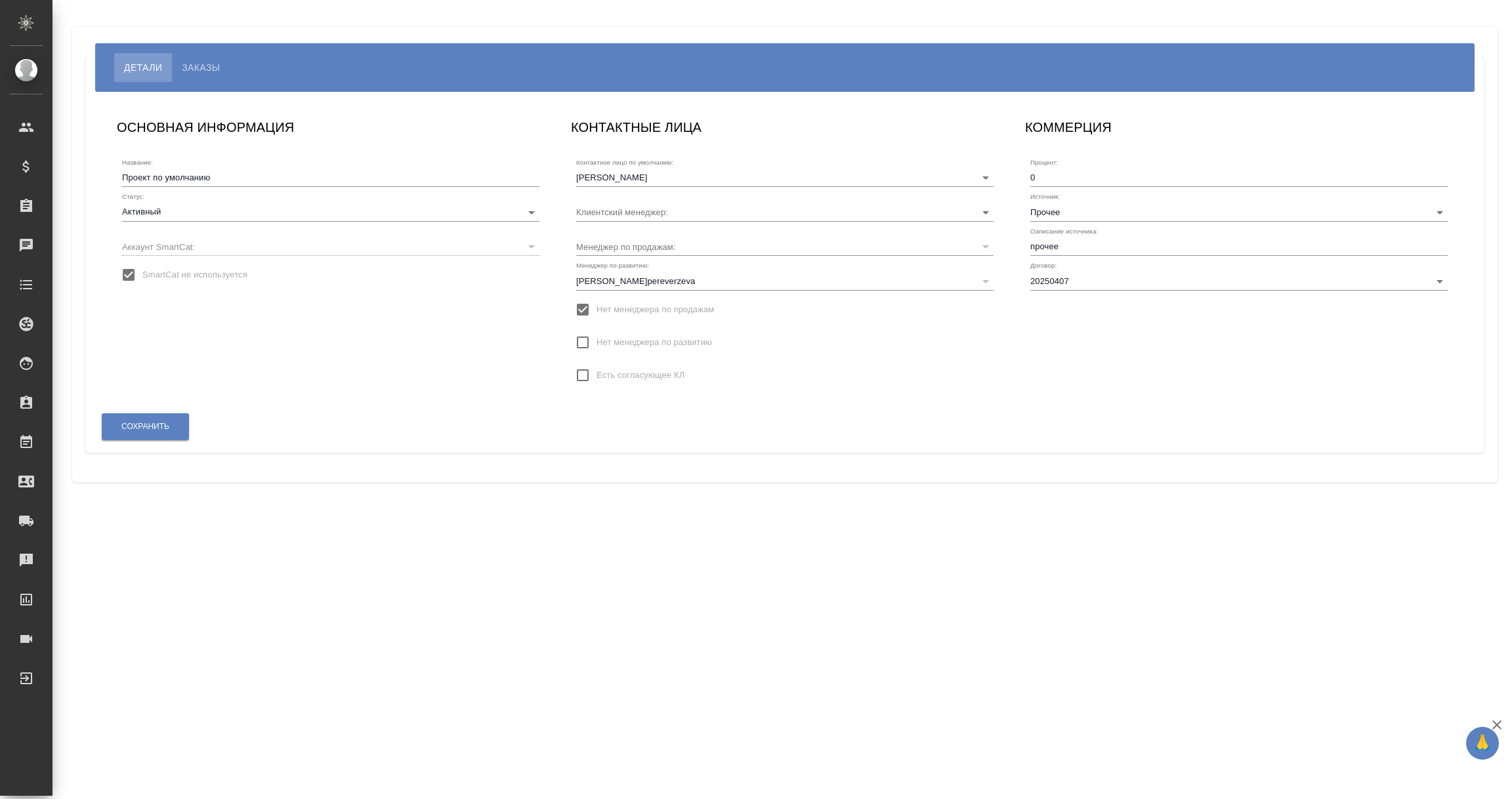
type input "Загородних Виктория"
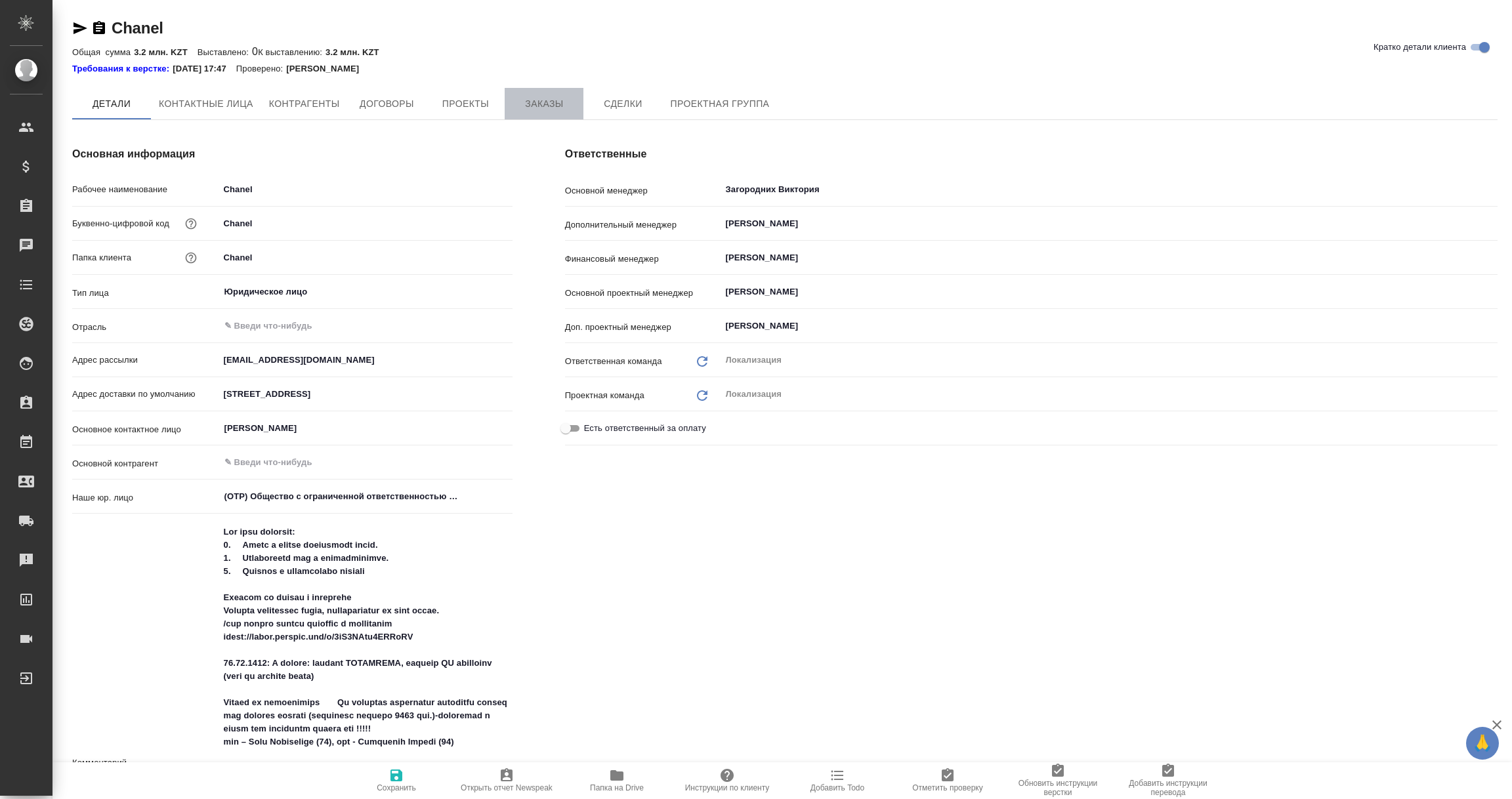
click at [541, 106] on span "Заказы" at bounding box center [544, 103] width 63 height 16
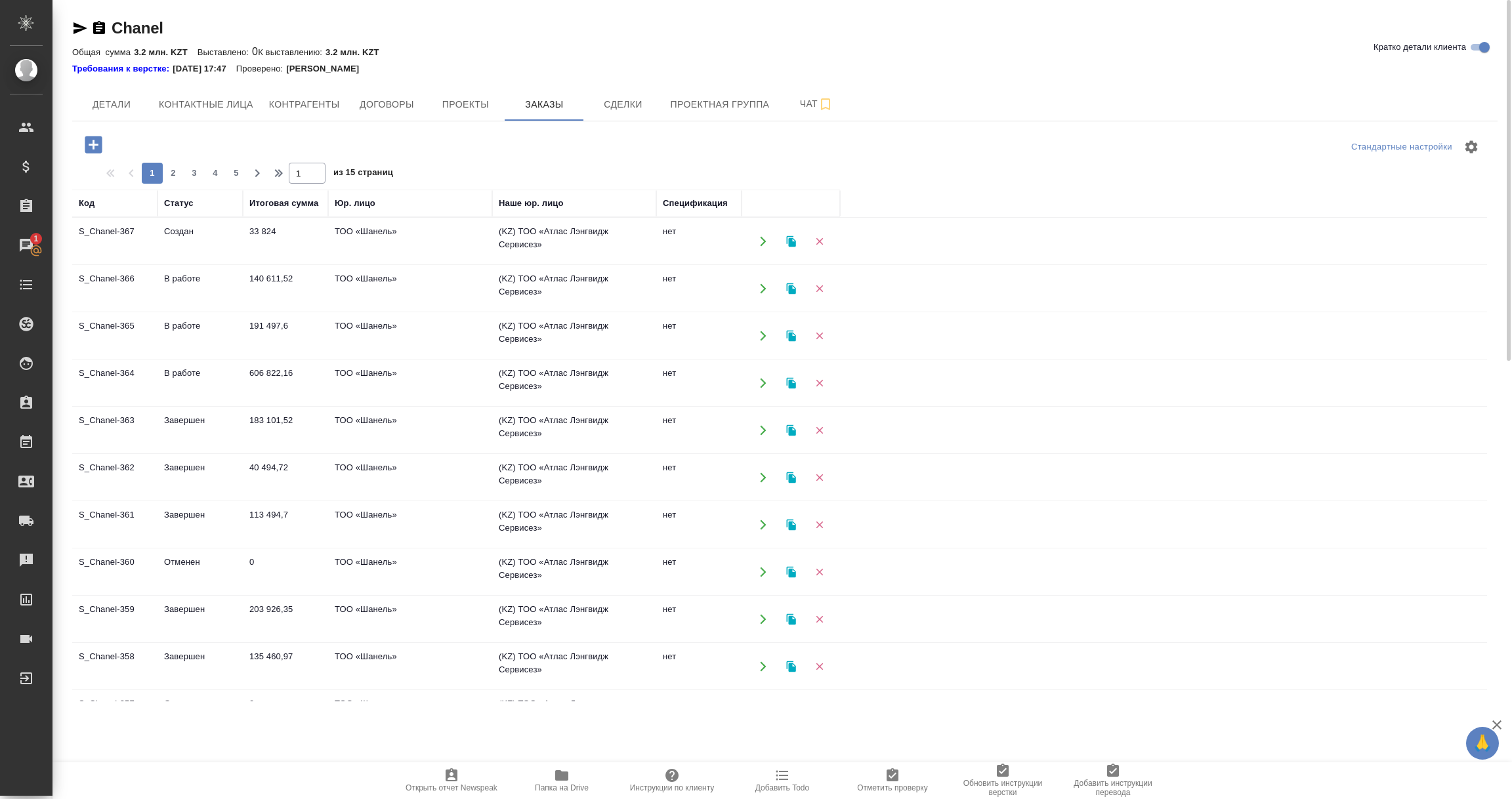
click at [267, 428] on td "183 101,52" at bounding box center [286, 431] width 86 height 46
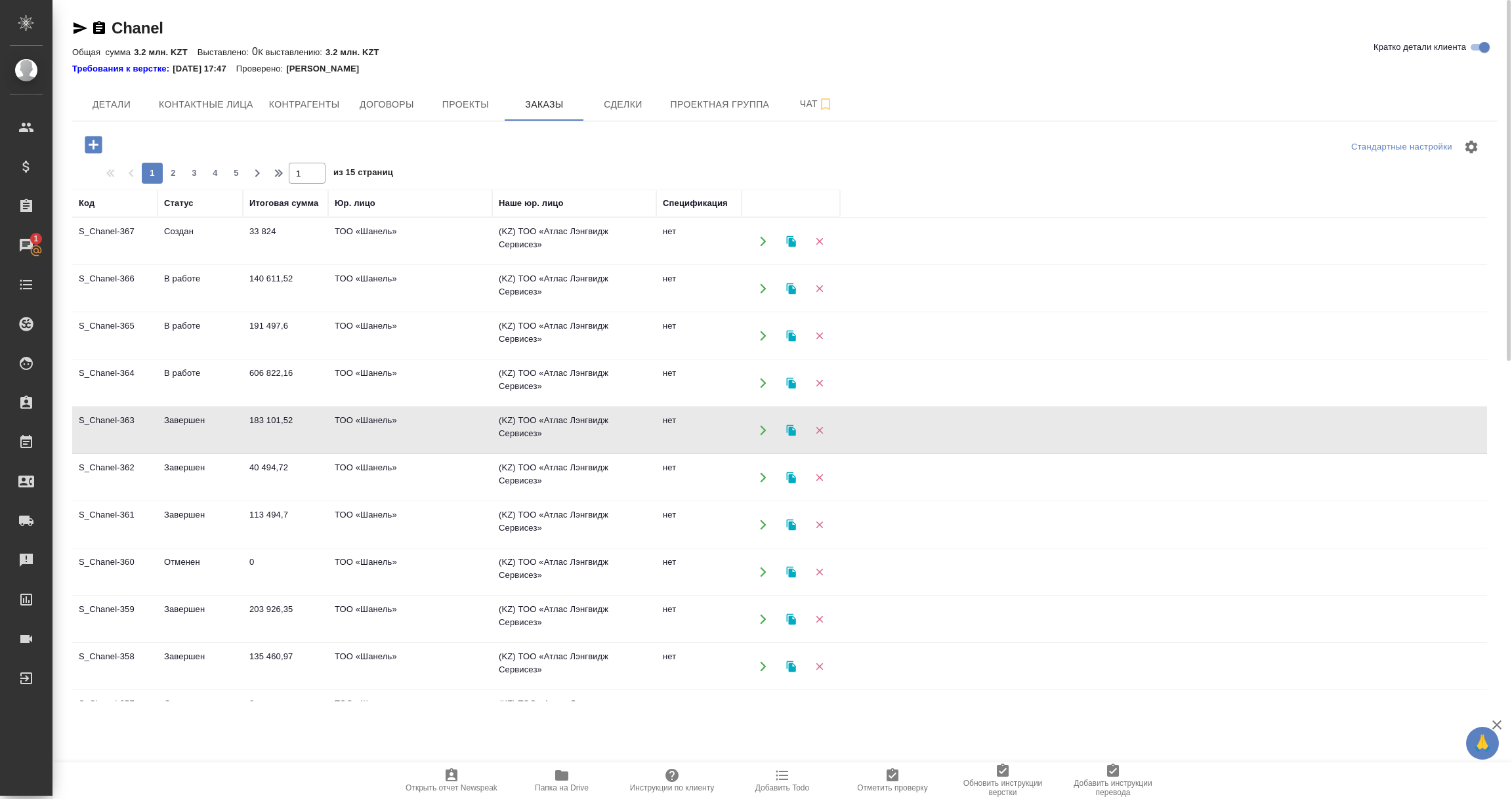
click at [267, 428] on td "183 101,52" at bounding box center [286, 431] width 86 height 46
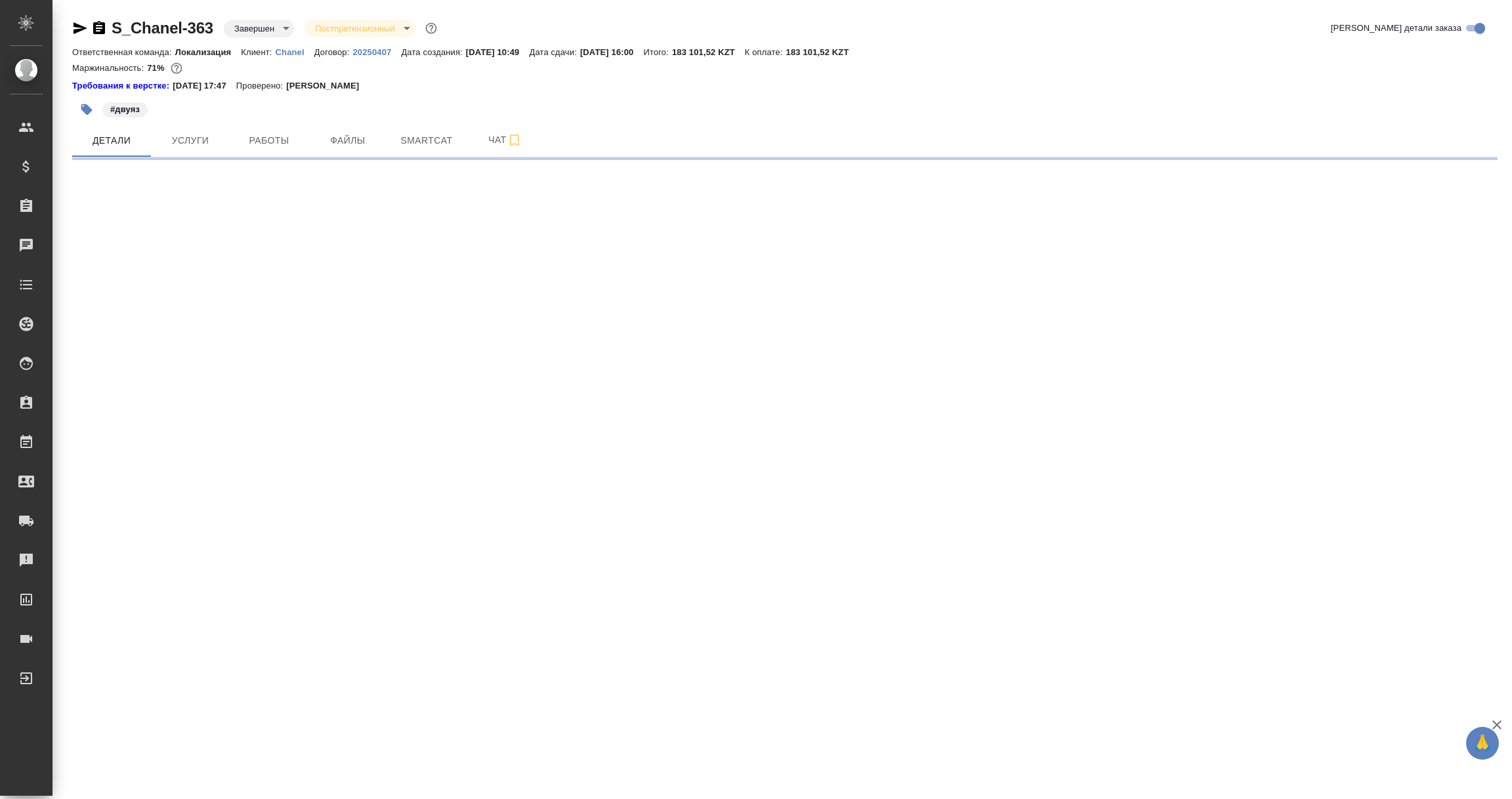
select select "RU"
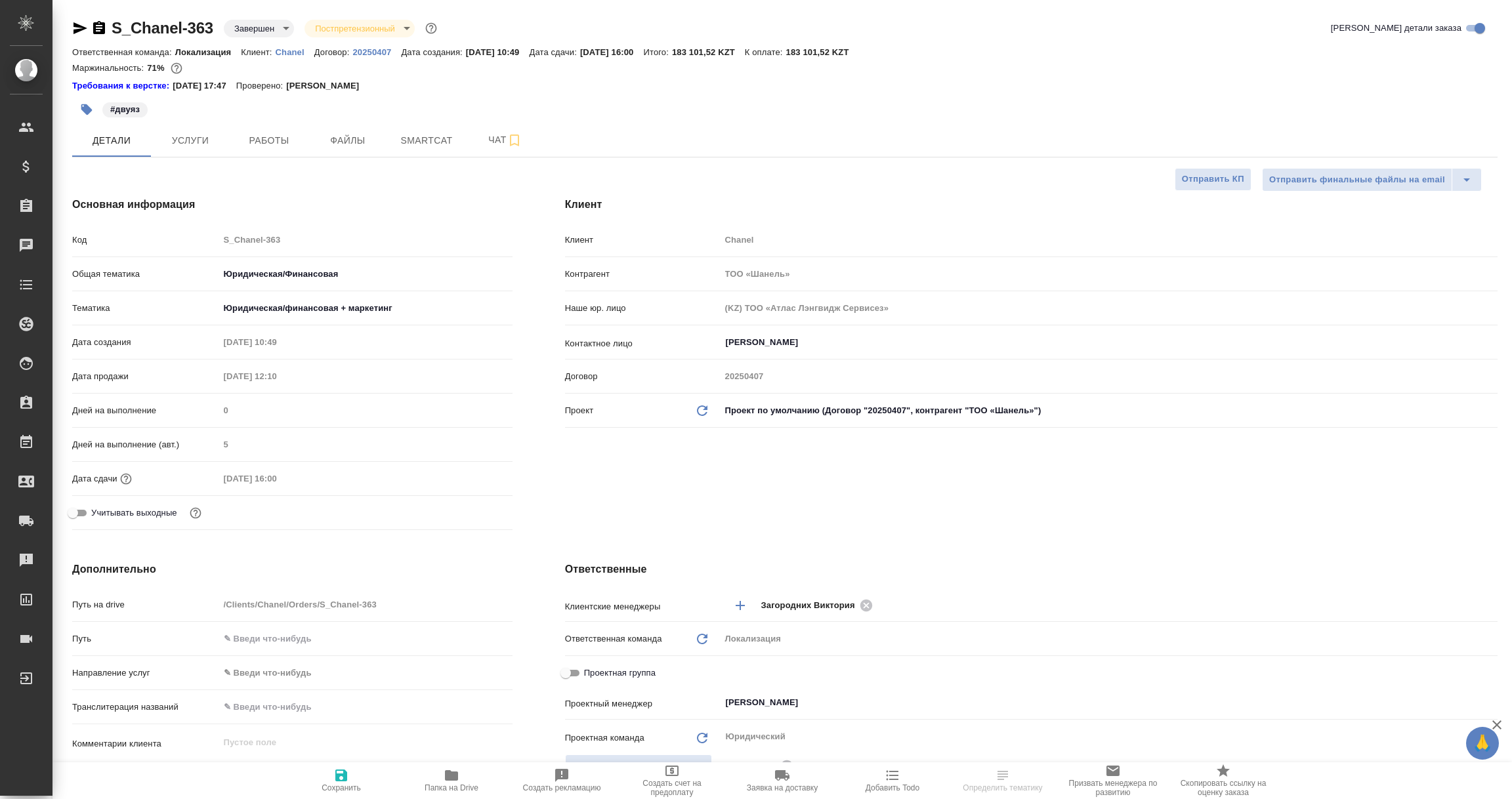
type textarea "x"
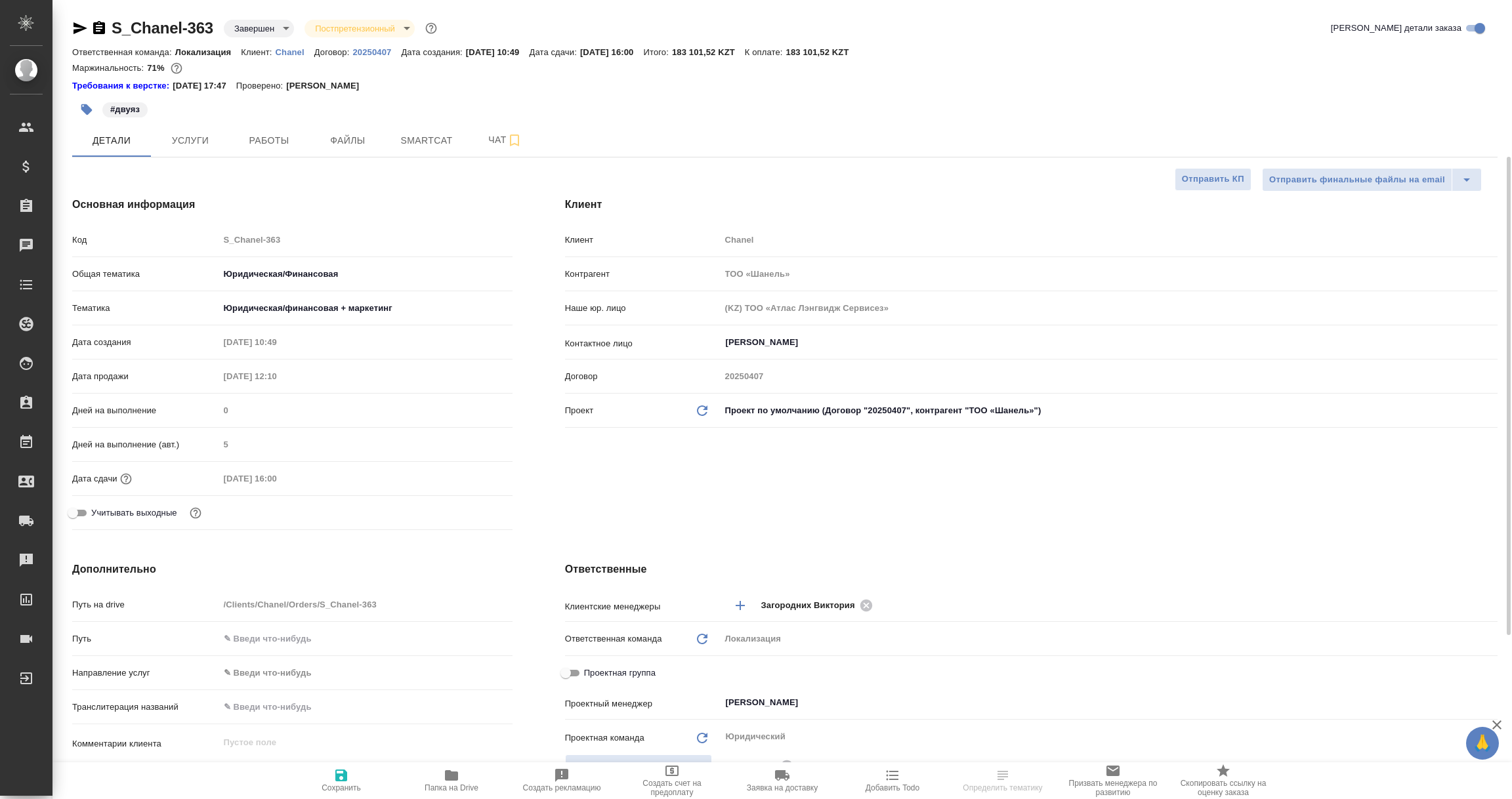
type textarea "x"
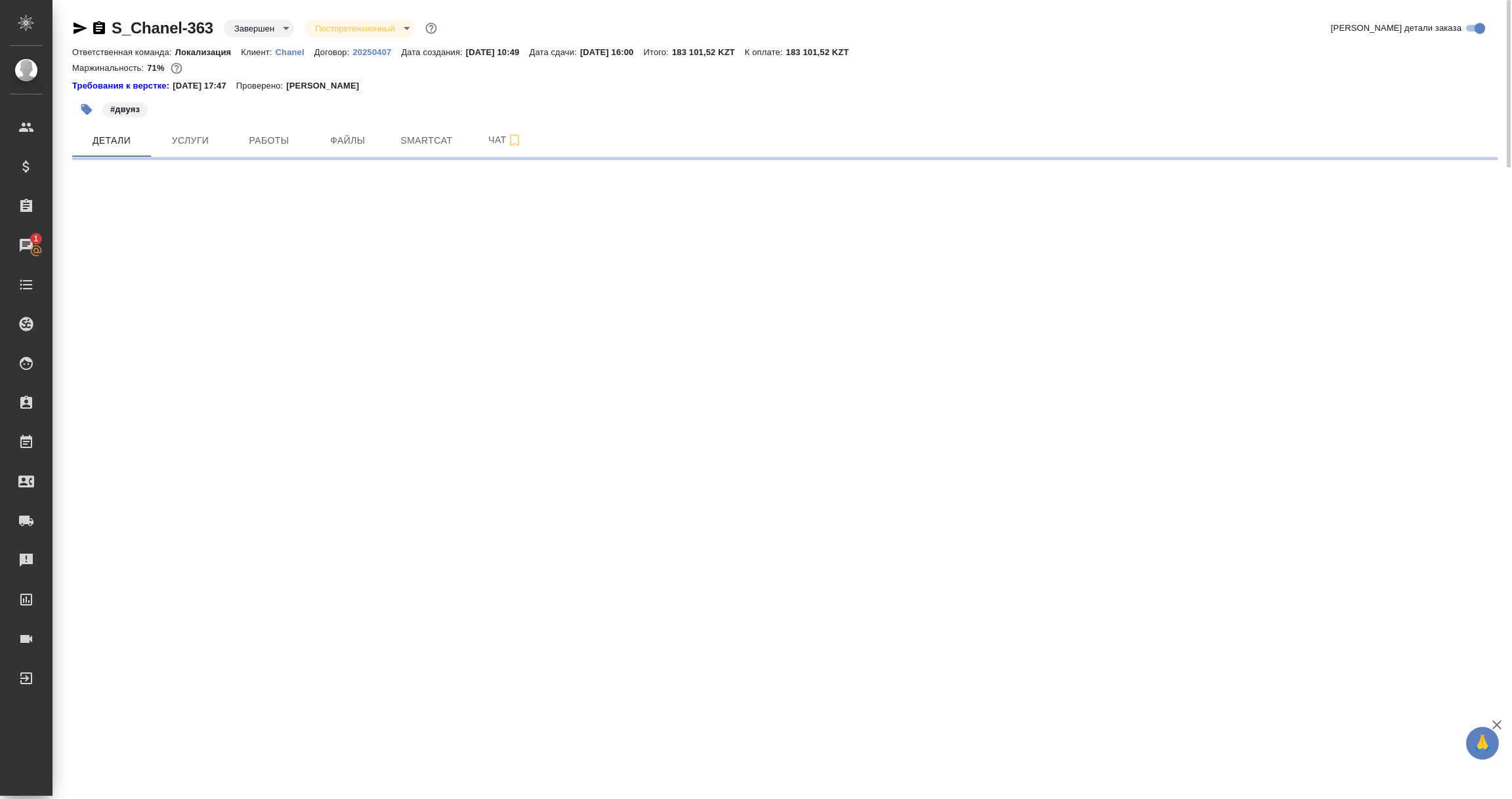
select select "RU"
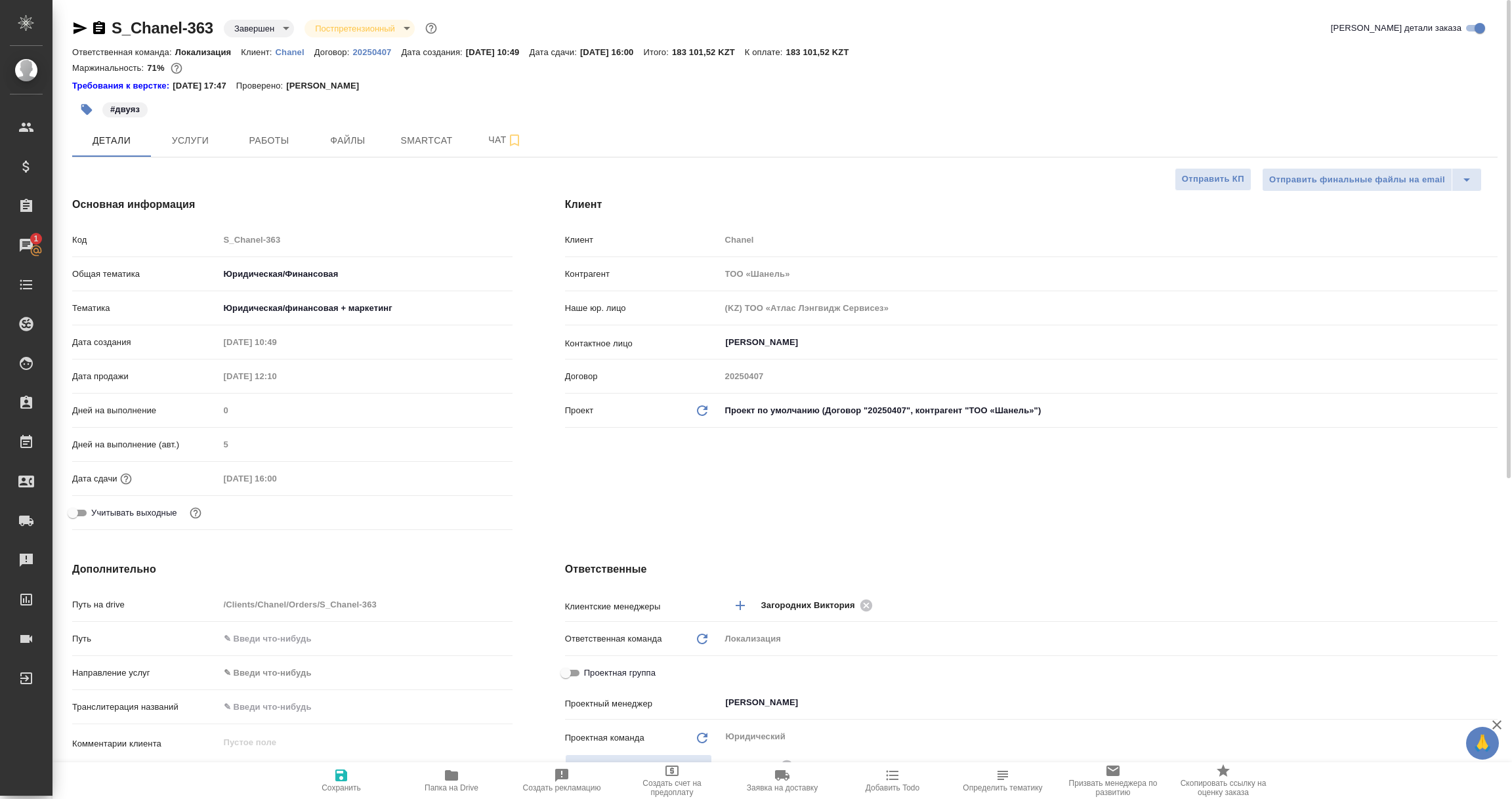
type textarea "x"
click at [656, 464] on div "Клиент Клиент Chanel Контрагент ТОО «Шaнель» Наше юр. лицо (KZ) ТОО «Атлас Лэнг…" at bounding box center [1031, 366] width 985 height 391
click at [400, 527] on div "Учитывать выходные" at bounding box center [293, 519] width 440 height 34
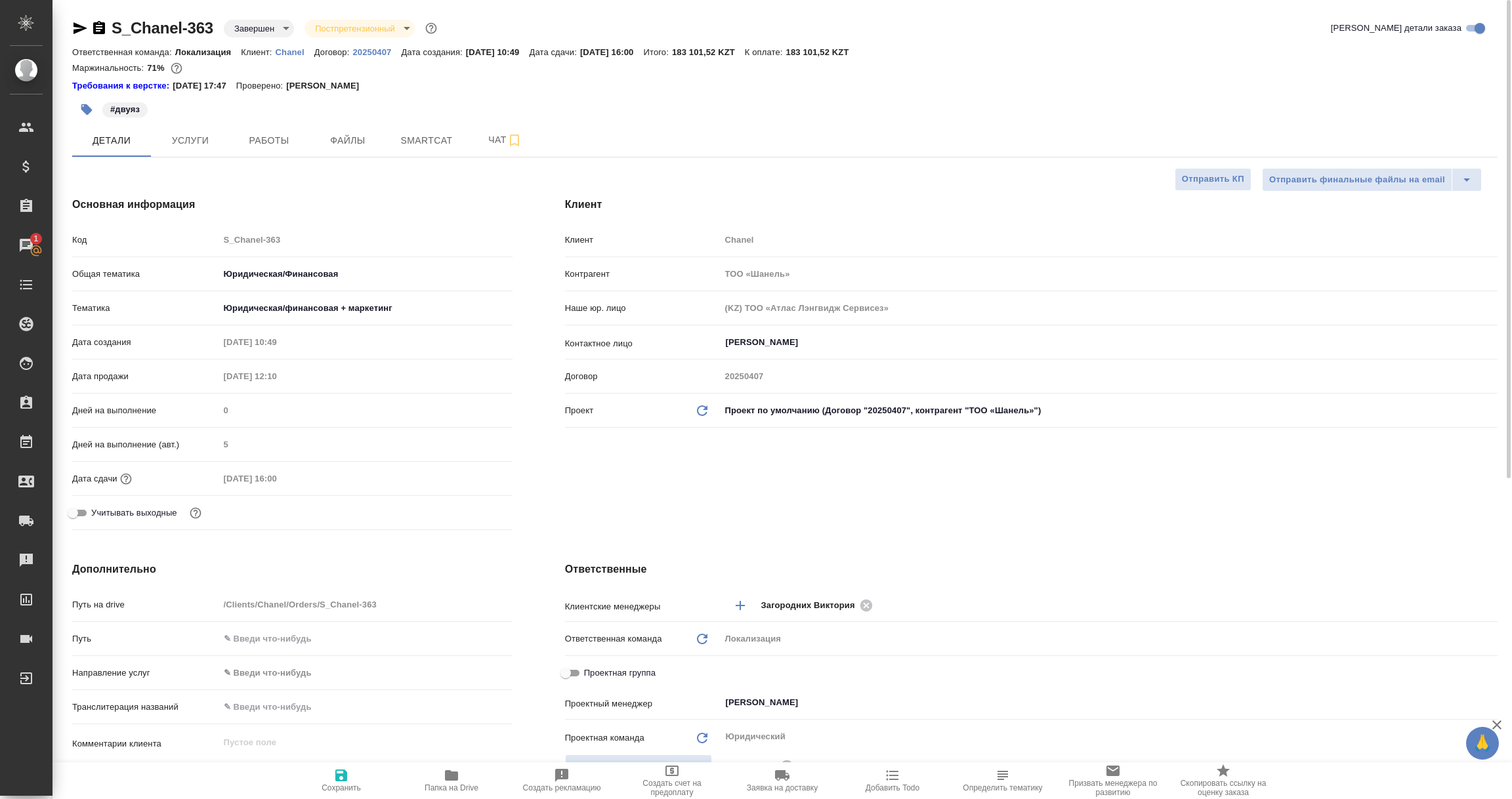
click at [400, 528] on div "Учитывать выходные" at bounding box center [293, 519] width 440 height 34
